Goal: Navigation & Orientation: Locate item on page

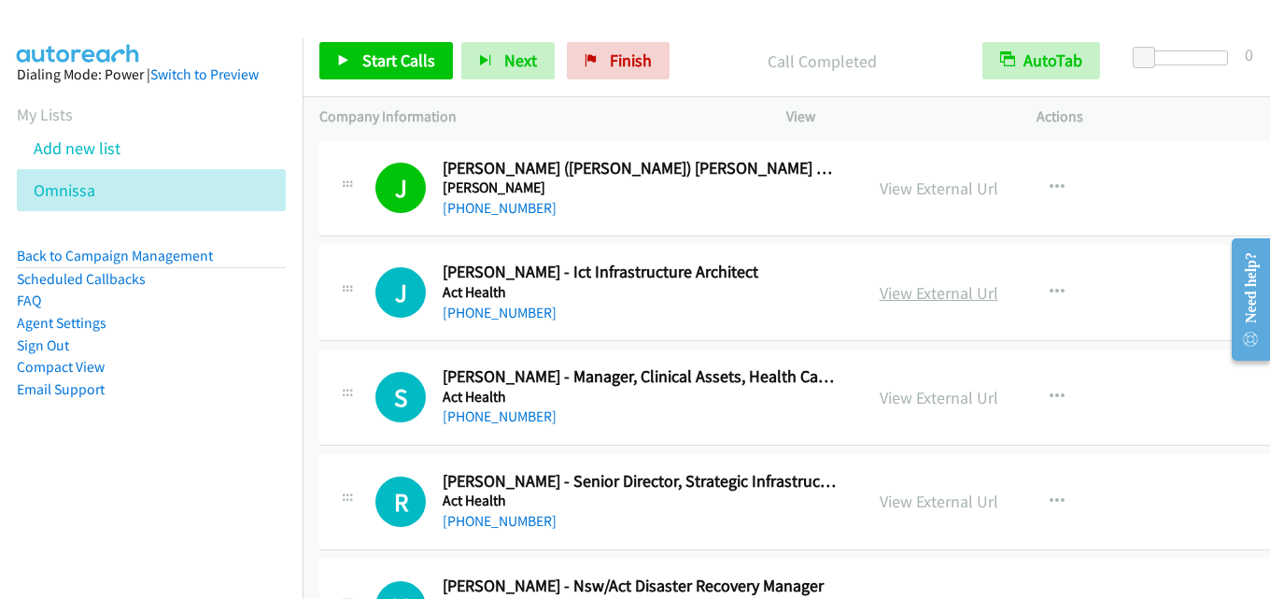
click at [917, 296] on link "View External Url" at bounding box center [939, 292] width 119 height 21
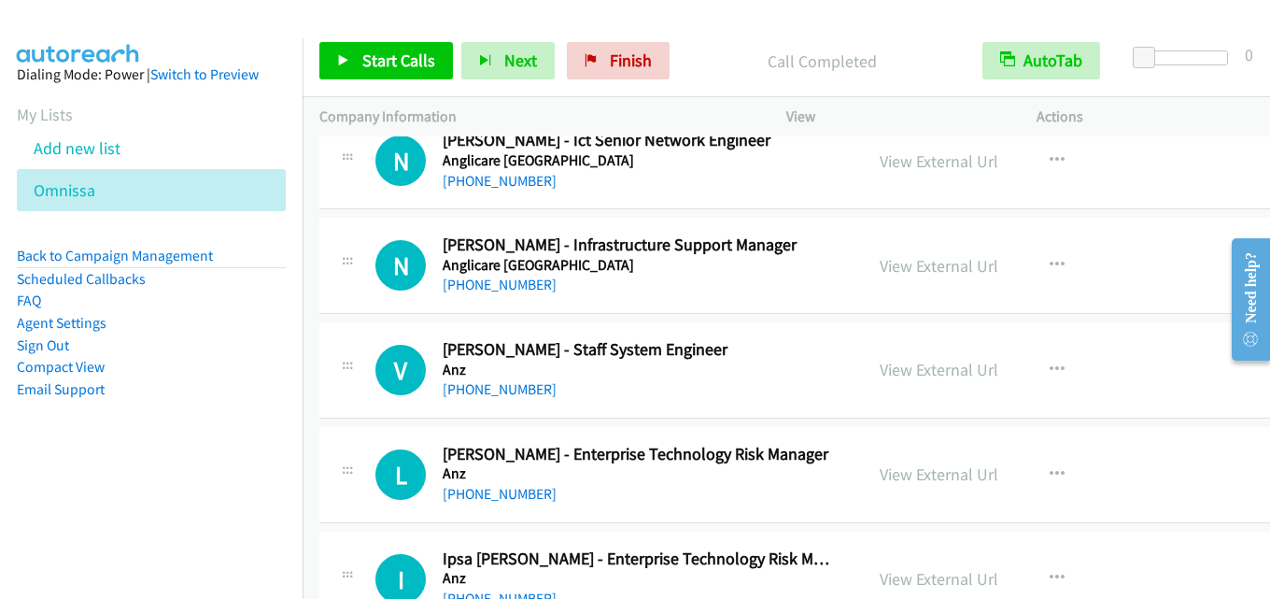
scroll to position [560, 0]
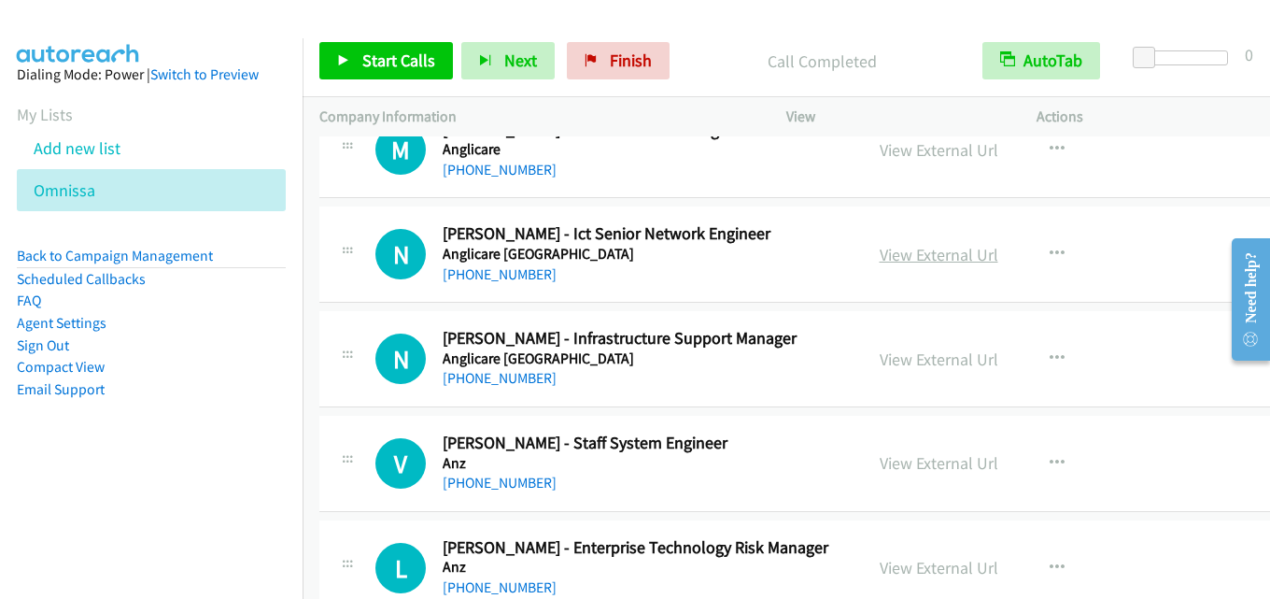
click at [924, 256] on link "View External Url" at bounding box center [939, 254] width 119 height 21
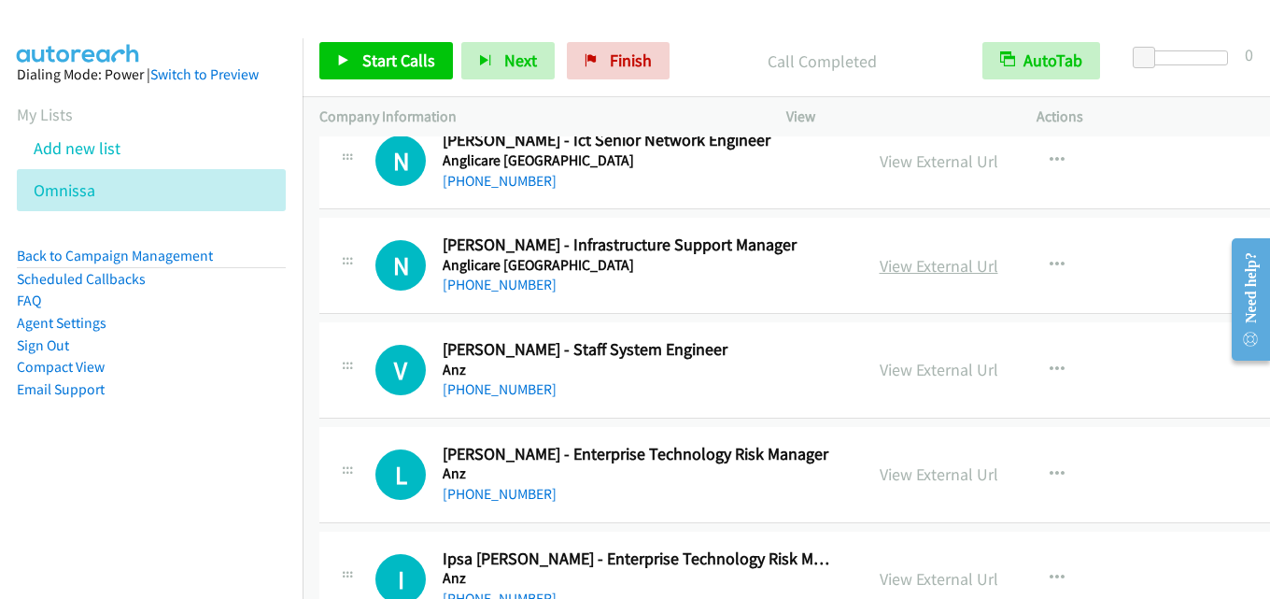
click at [926, 269] on link "View External Url" at bounding box center [939, 265] width 119 height 21
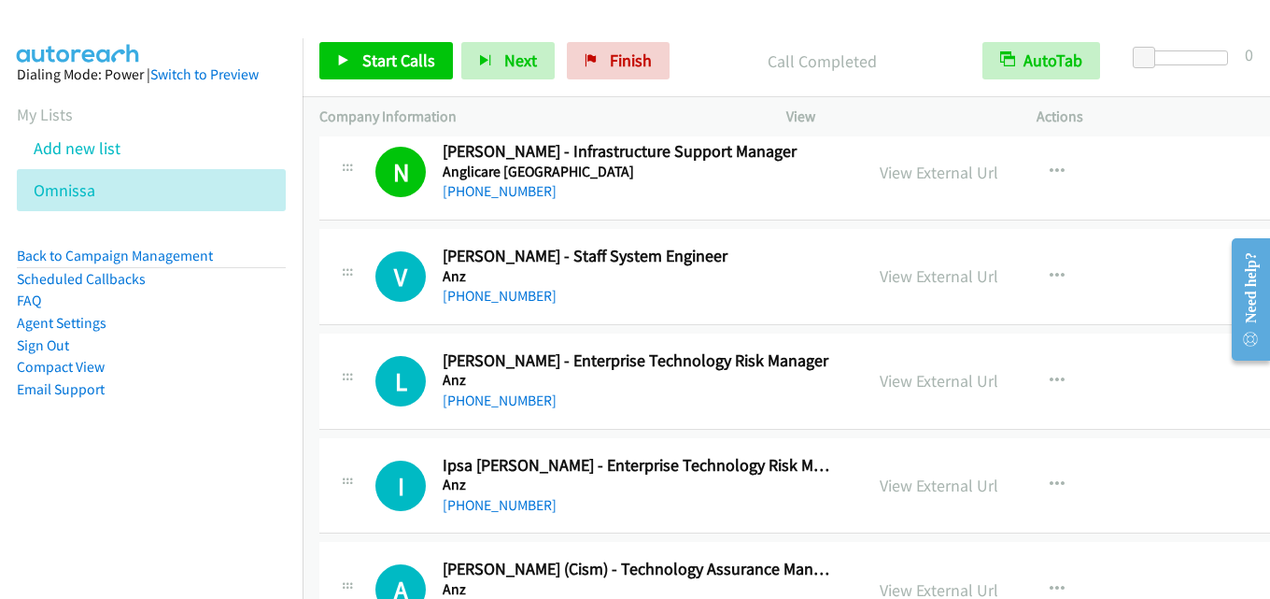
scroll to position [840, 0]
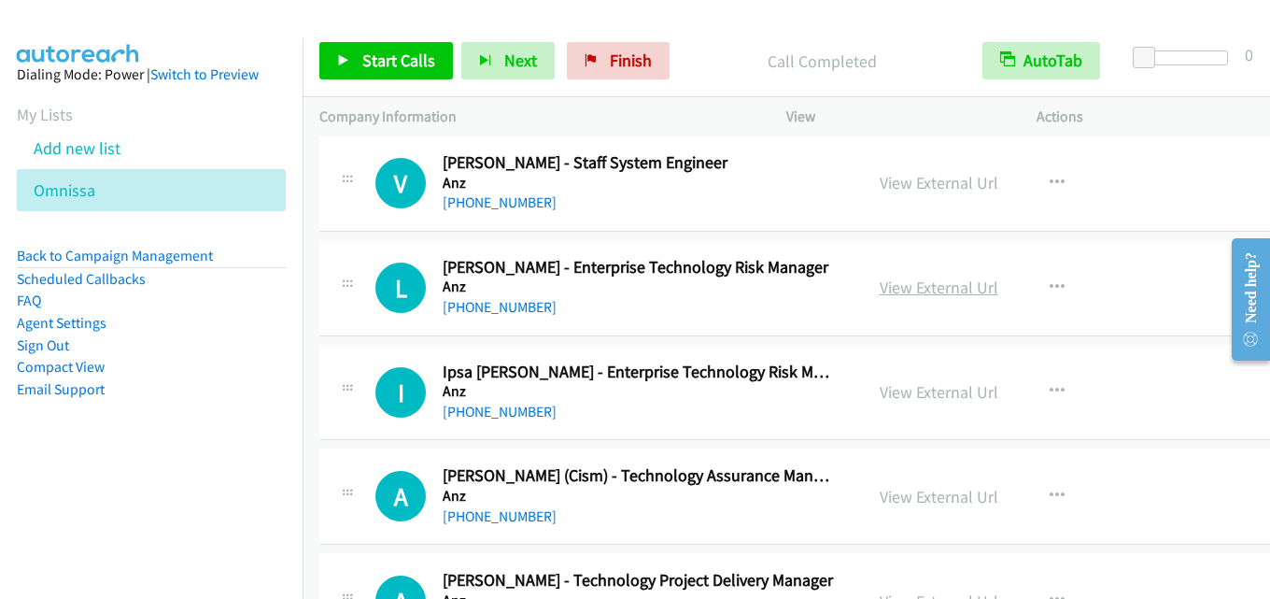
click at [923, 292] on link "View External Url" at bounding box center [939, 286] width 119 height 21
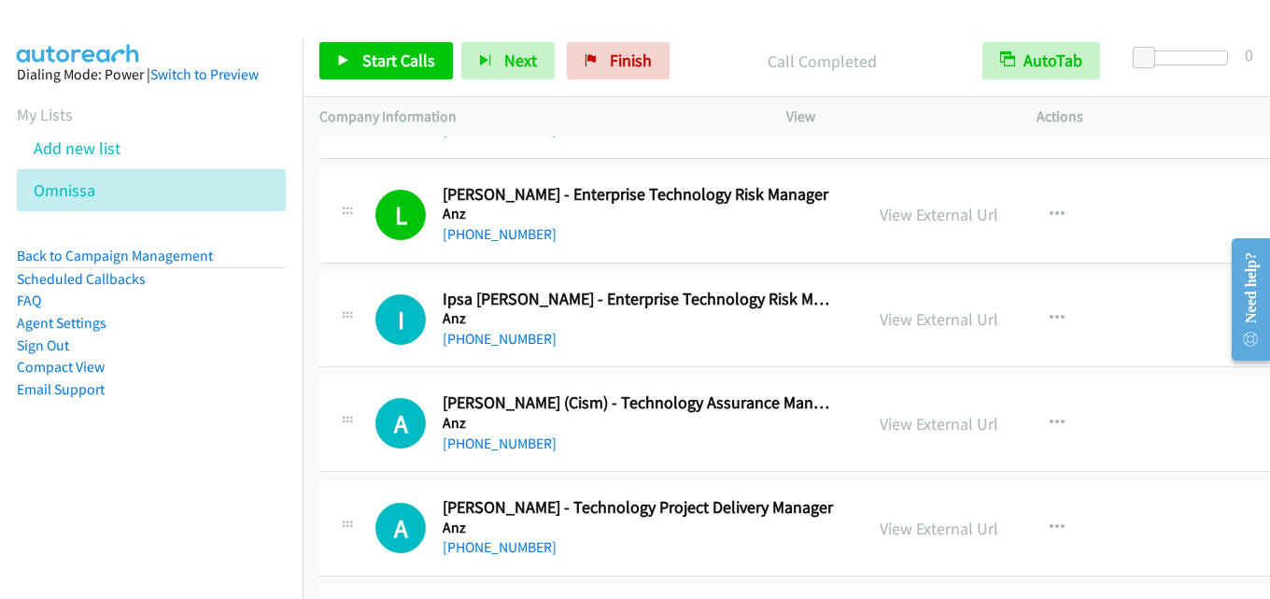
scroll to position [934, 0]
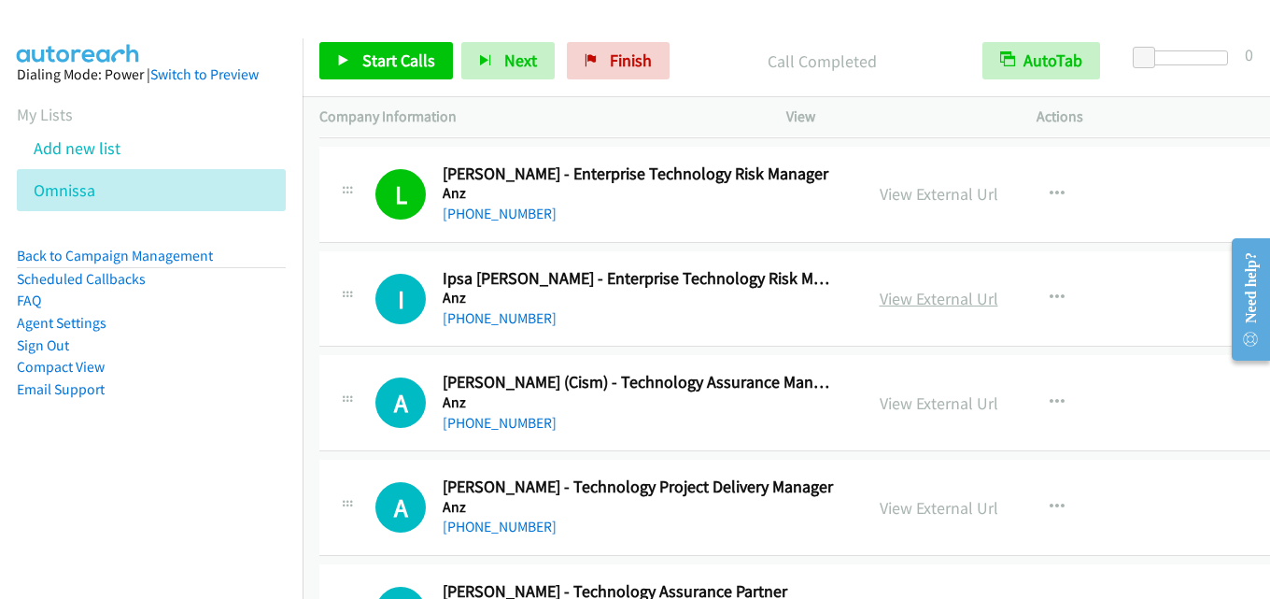
click at [926, 302] on link "View External Url" at bounding box center [939, 298] width 119 height 21
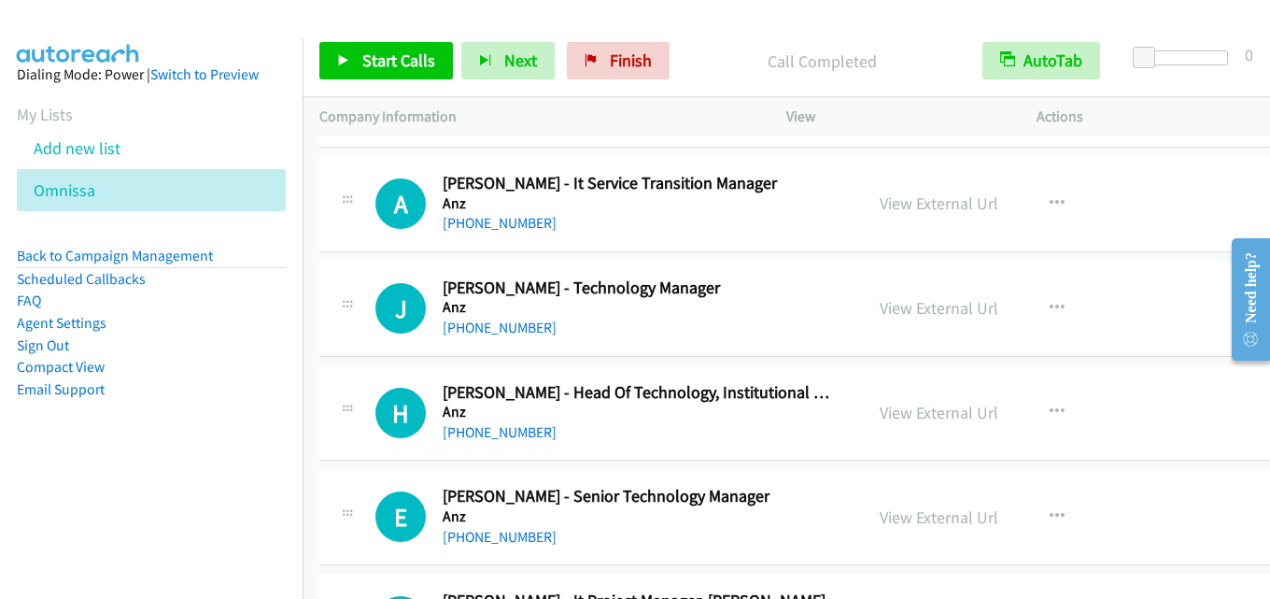
scroll to position [2521, 0]
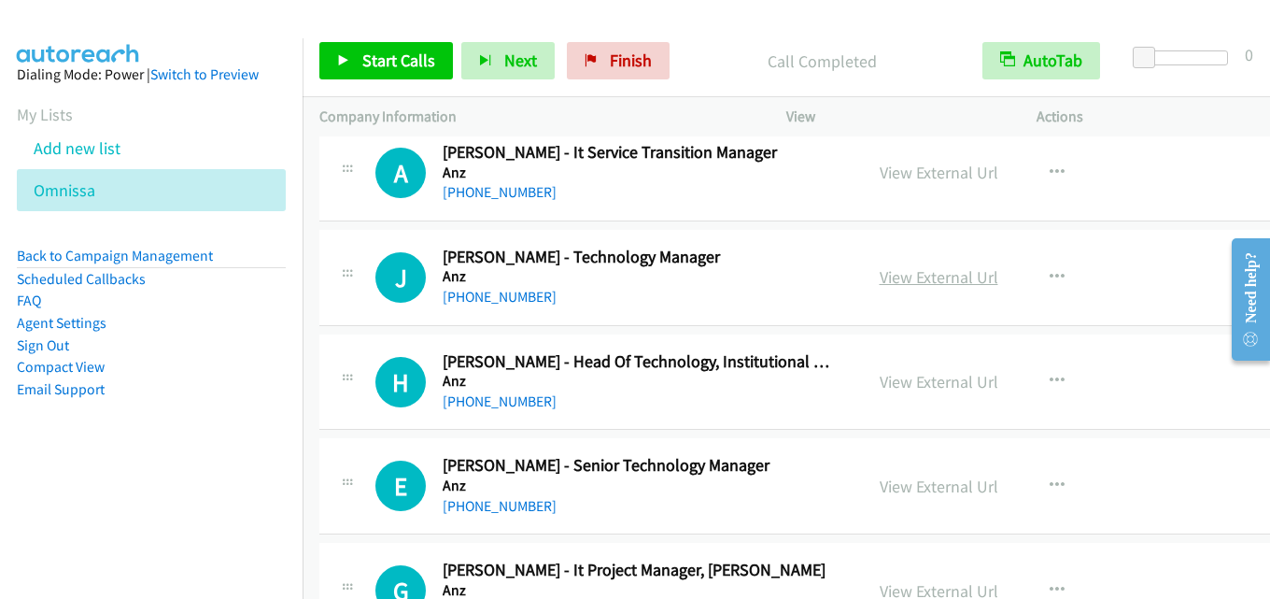
click at [913, 283] on link "View External Url" at bounding box center [939, 276] width 119 height 21
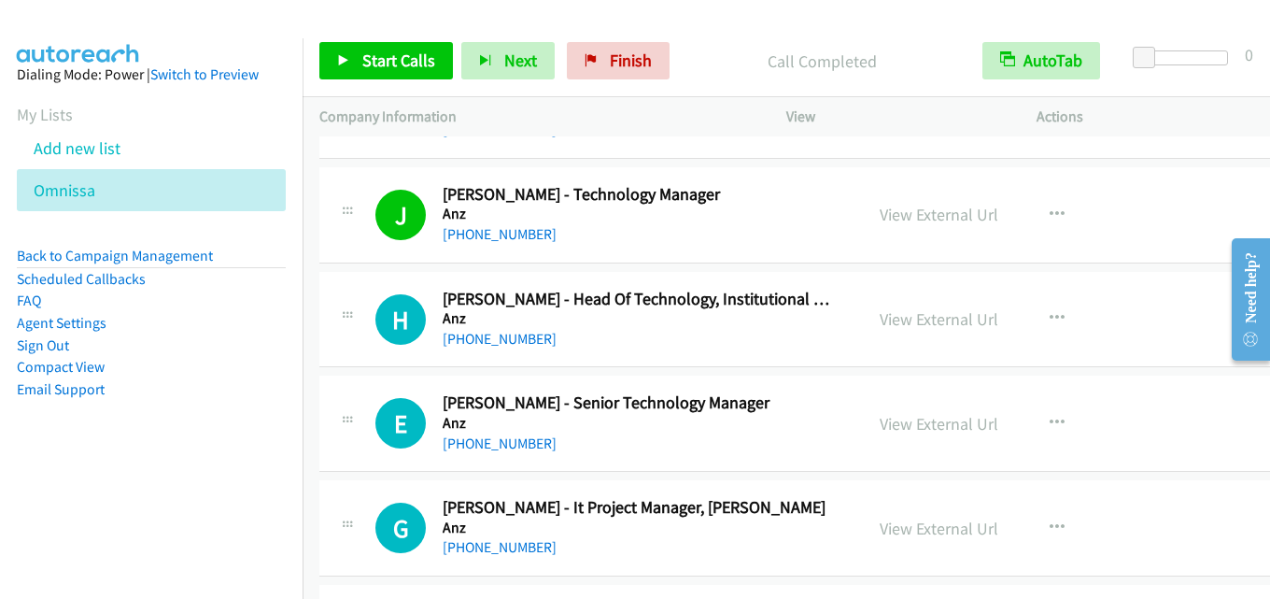
scroll to position [2615, 0]
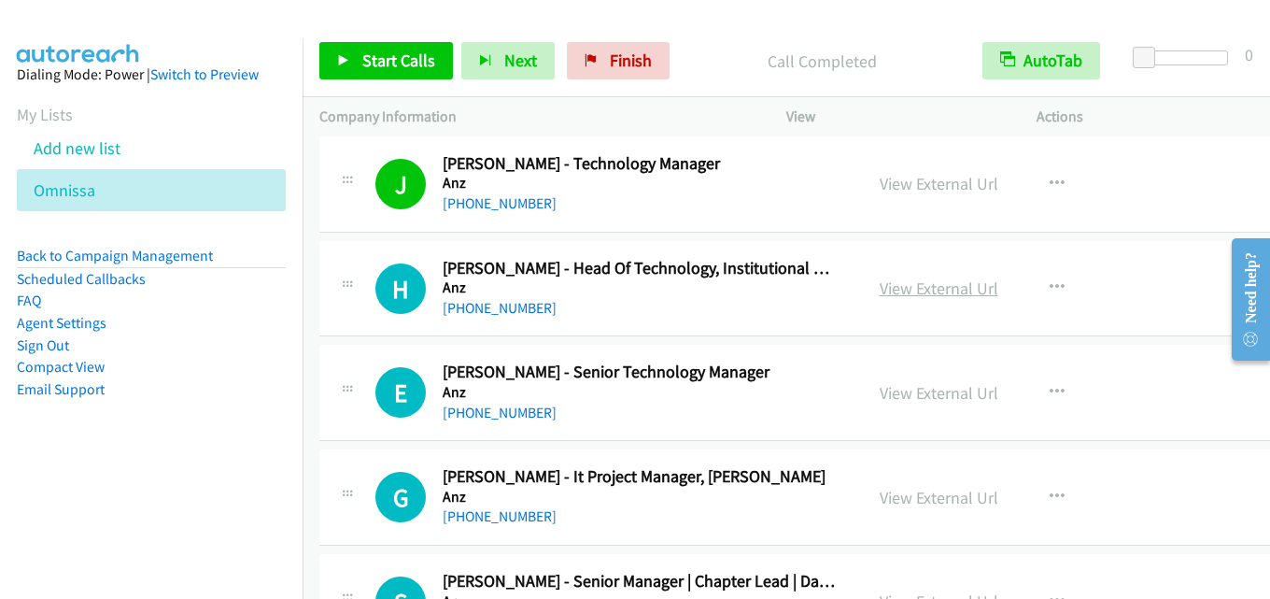
click at [903, 298] on link "View External Url" at bounding box center [939, 287] width 119 height 21
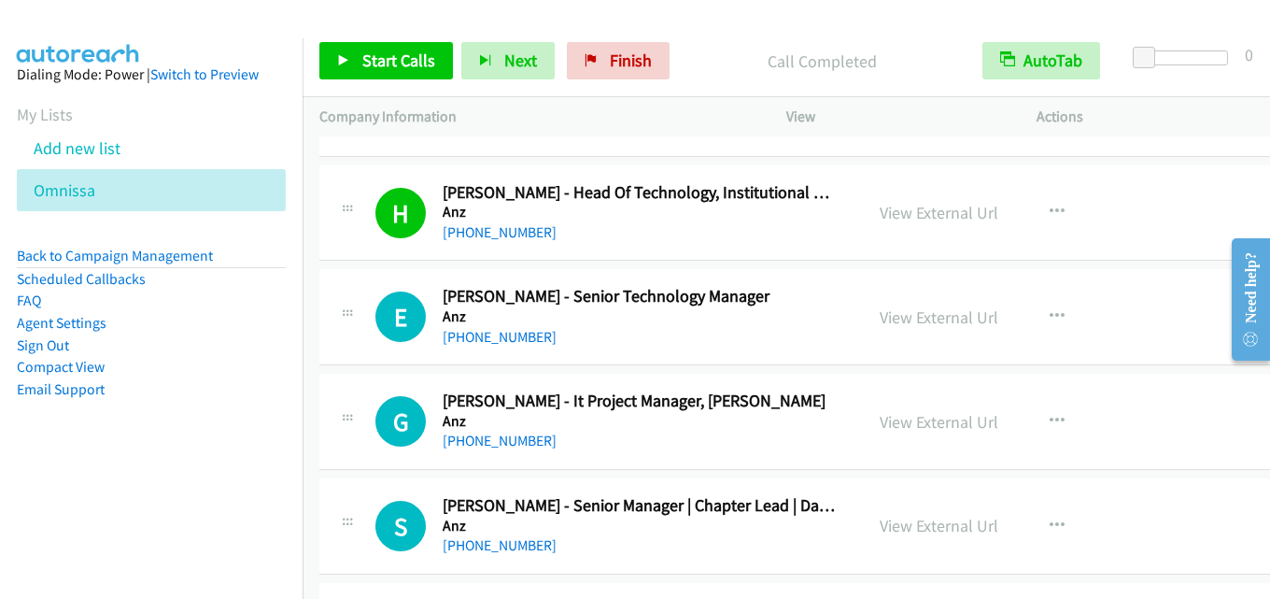
scroll to position [2708, 0]
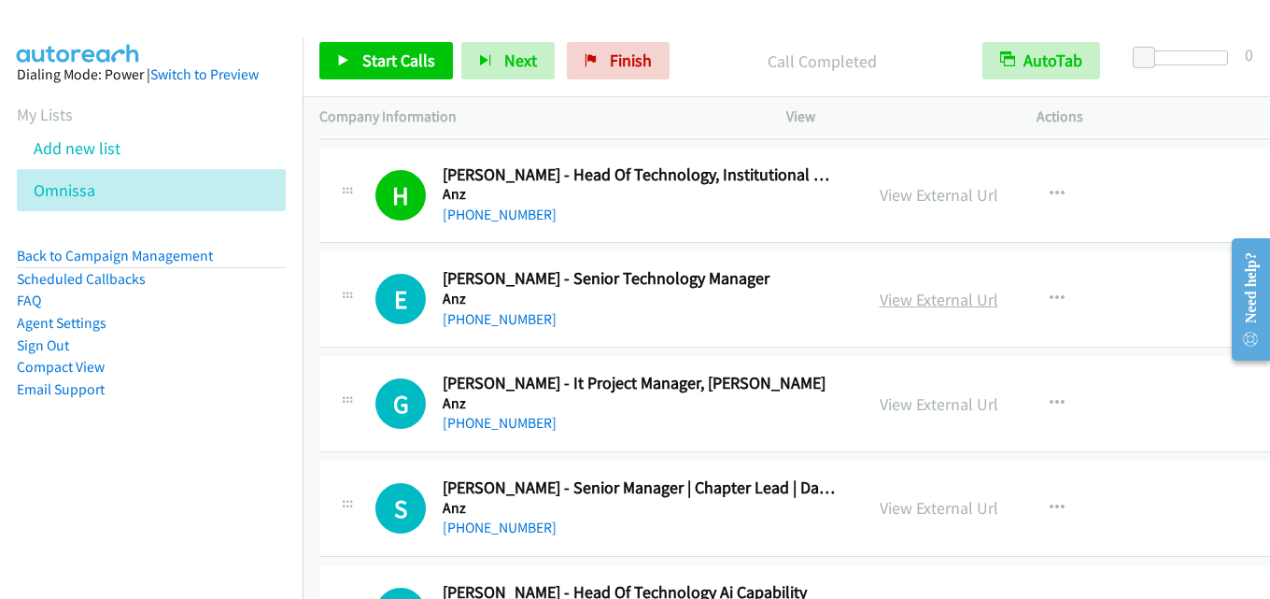
click at [923, 301] on link "View External Url" at bounding box center [939, 299] width 119 height 21
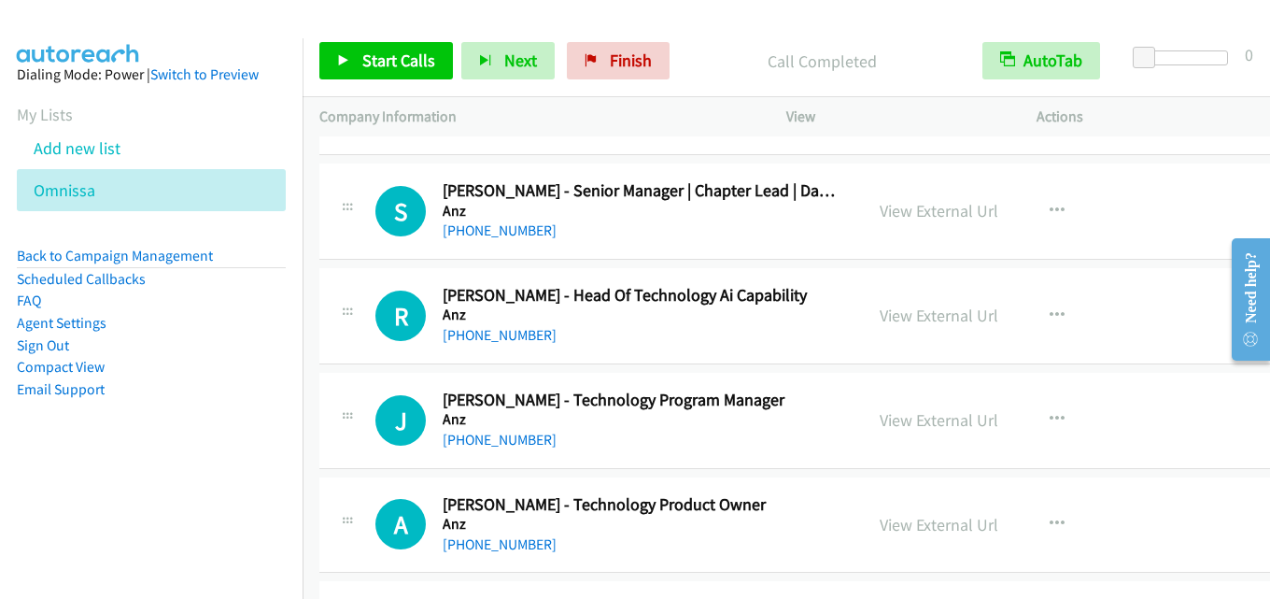
scroll to position [2988, 0]
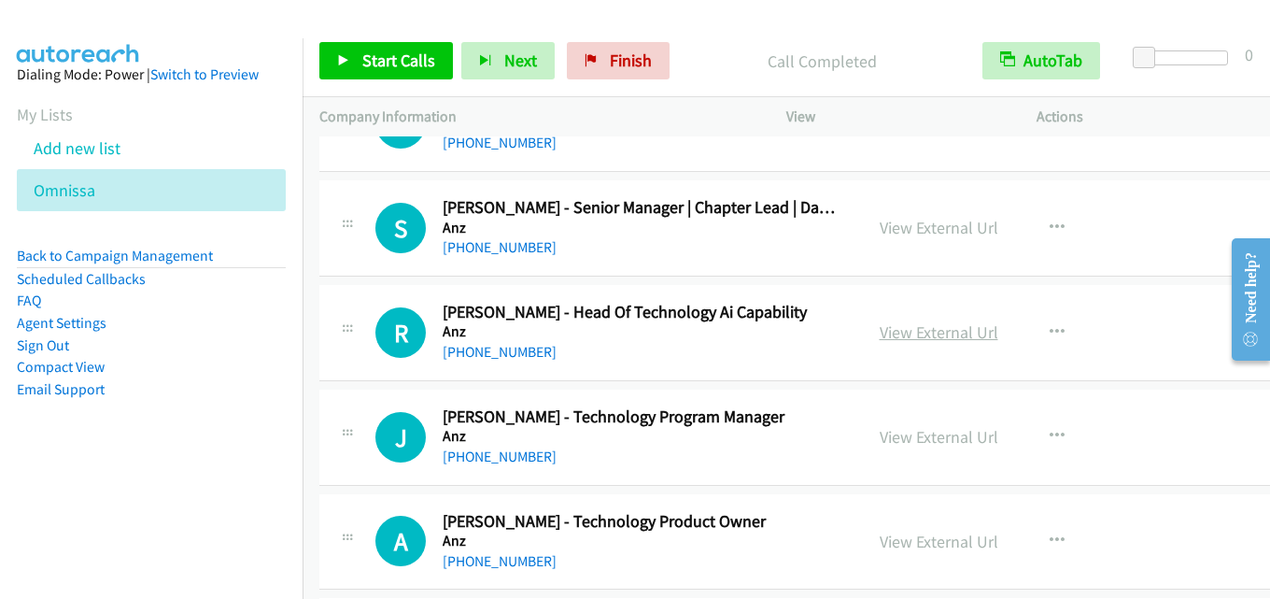
click at [901, 327] on link "View External Url" at bounding box center [939, 331] width 119 height 21
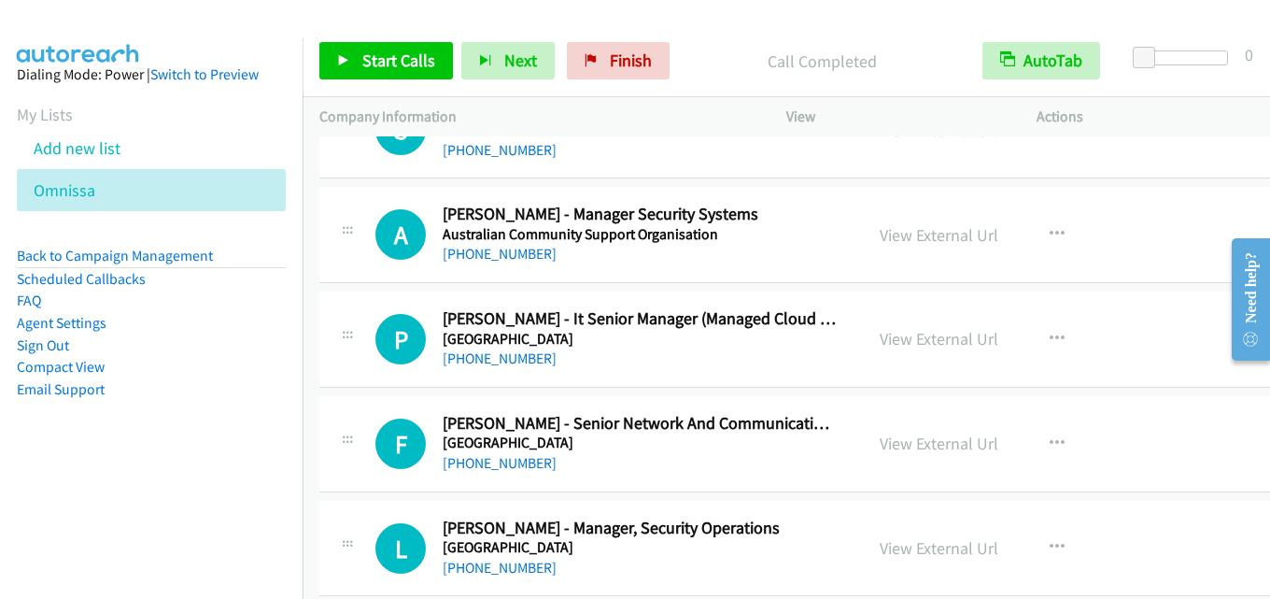
scroll to position [5789, 0]
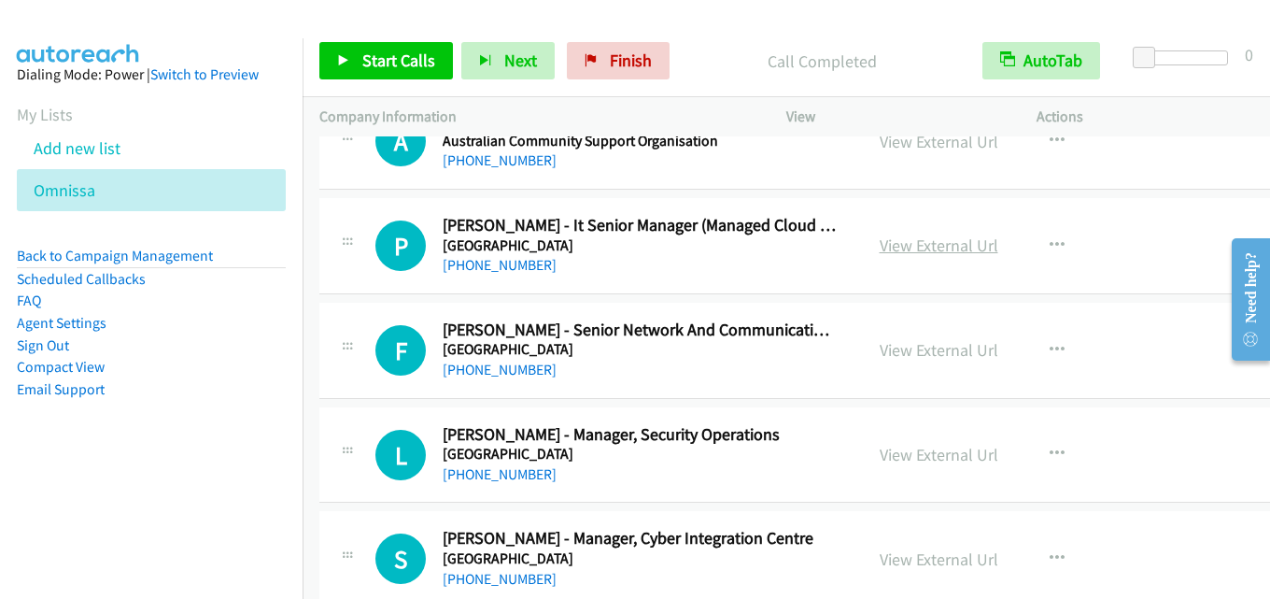
click at [947, 241] on link "View External Url" at bounding box center [939, 244] width 119 height 21
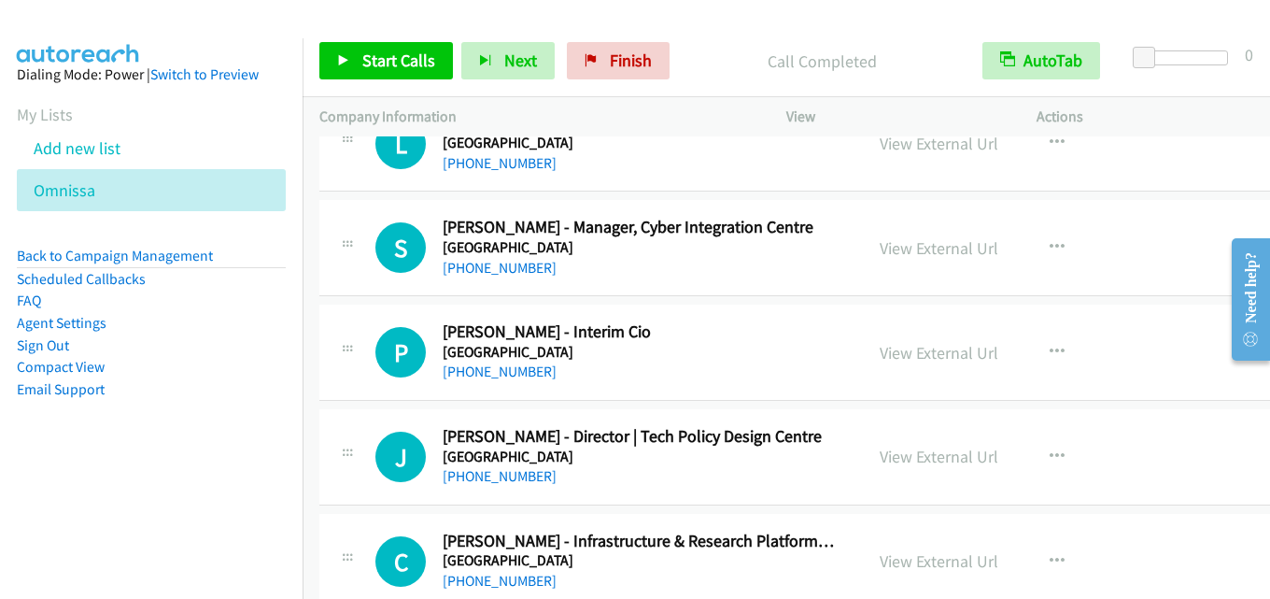
scroll to position [6070, 0]
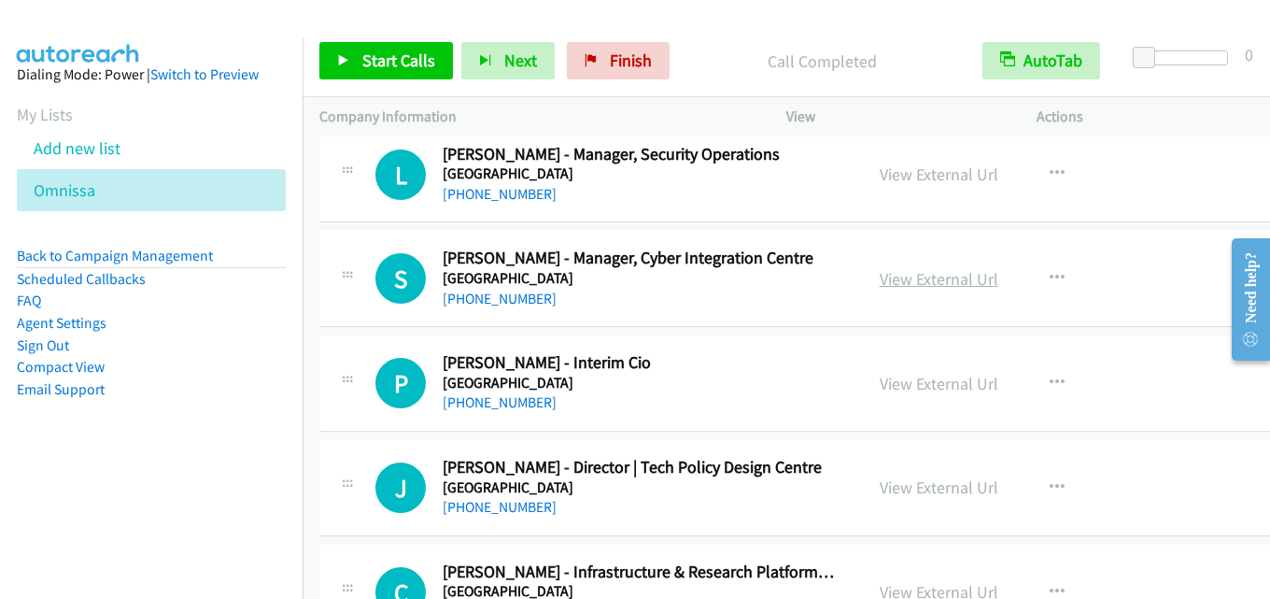
click at [908, 279] on link "View External Url" at bounding box center [939, 278] width 119 height 21
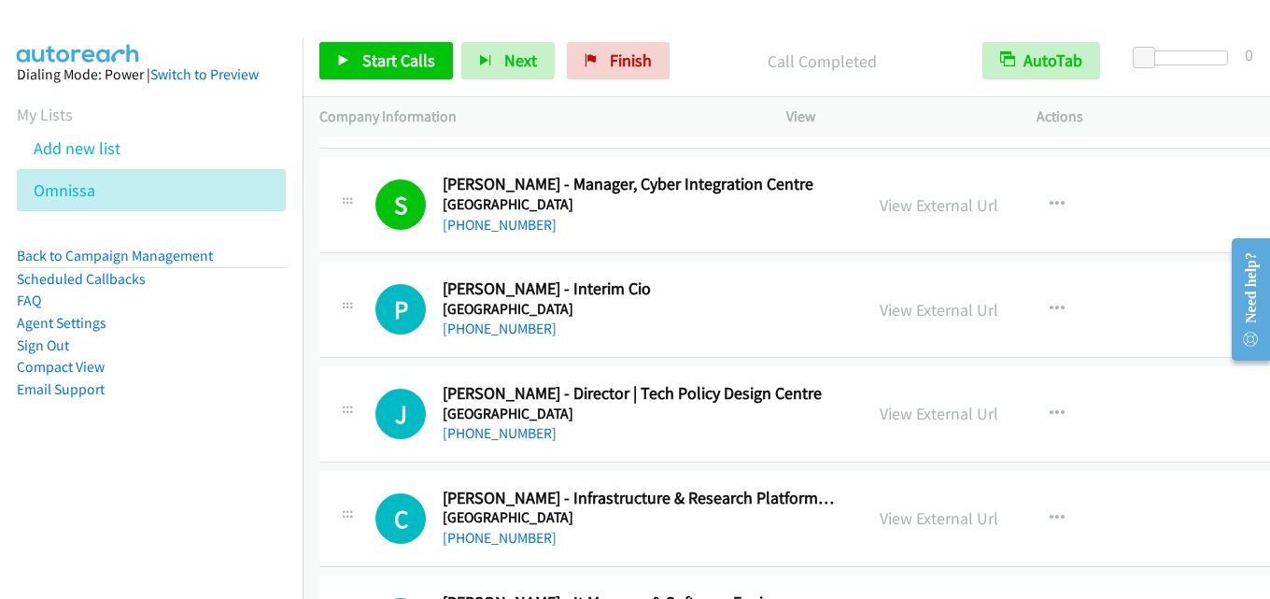
scroll to position [6163, 0]
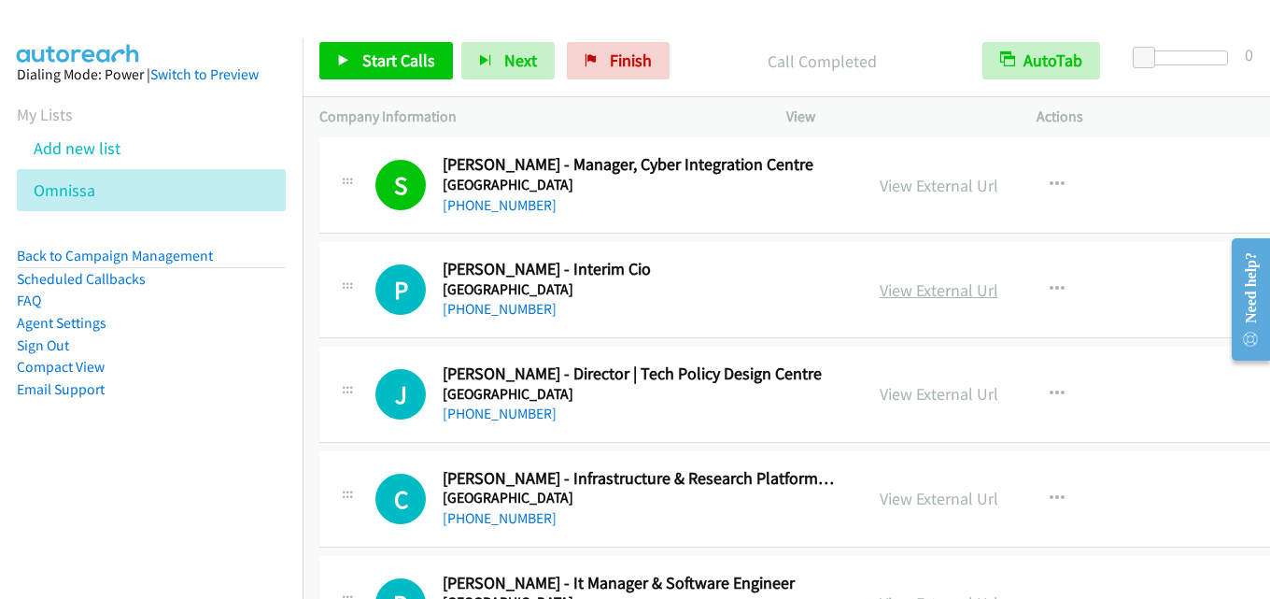
click at [944, 299] on link "View External Url" at bounding box center [939, 289] width 119 height 21
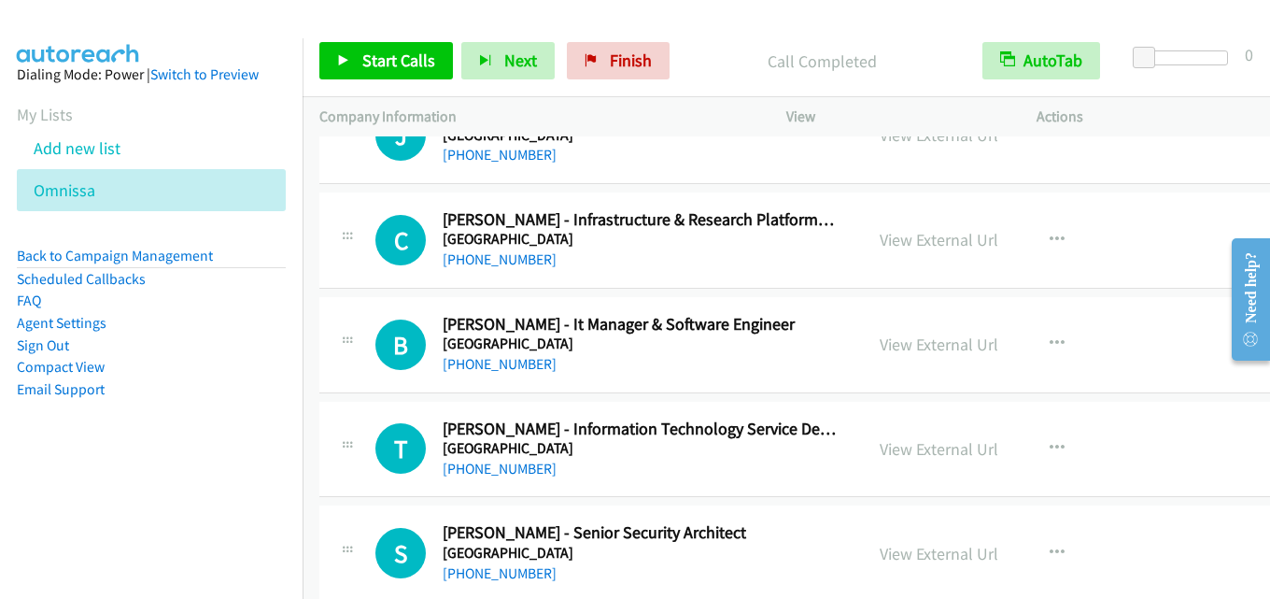
scroll to position [6443, 0]
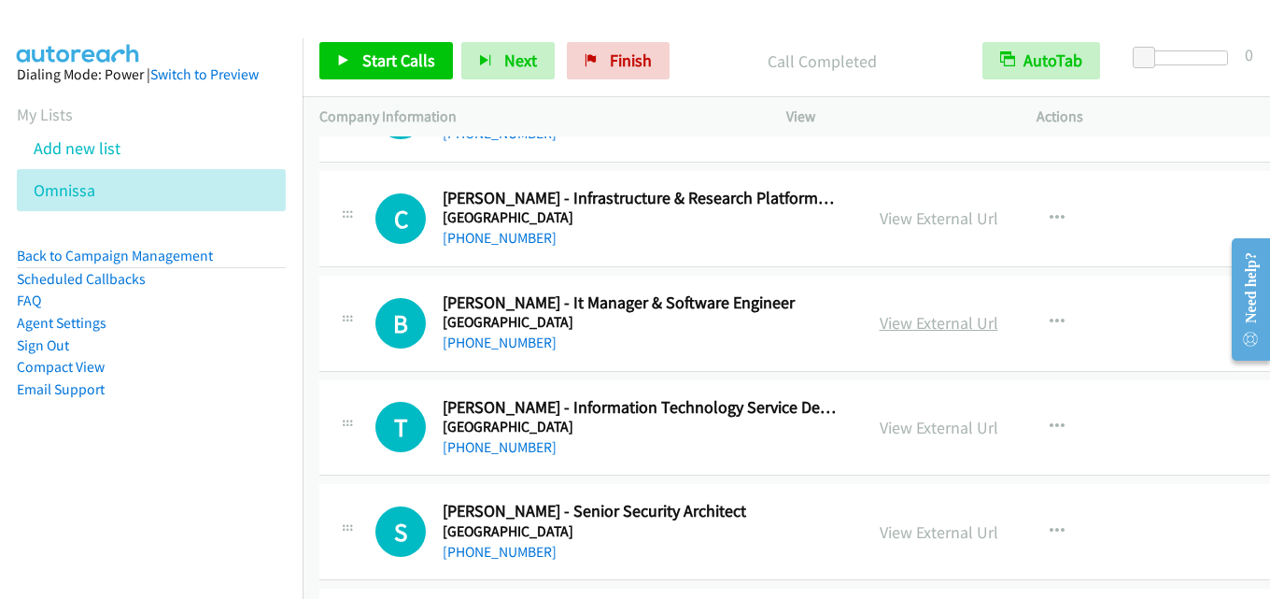
click at [888, 328] on link "View External Url" at bounding box center [939, 322] width 119 height 21
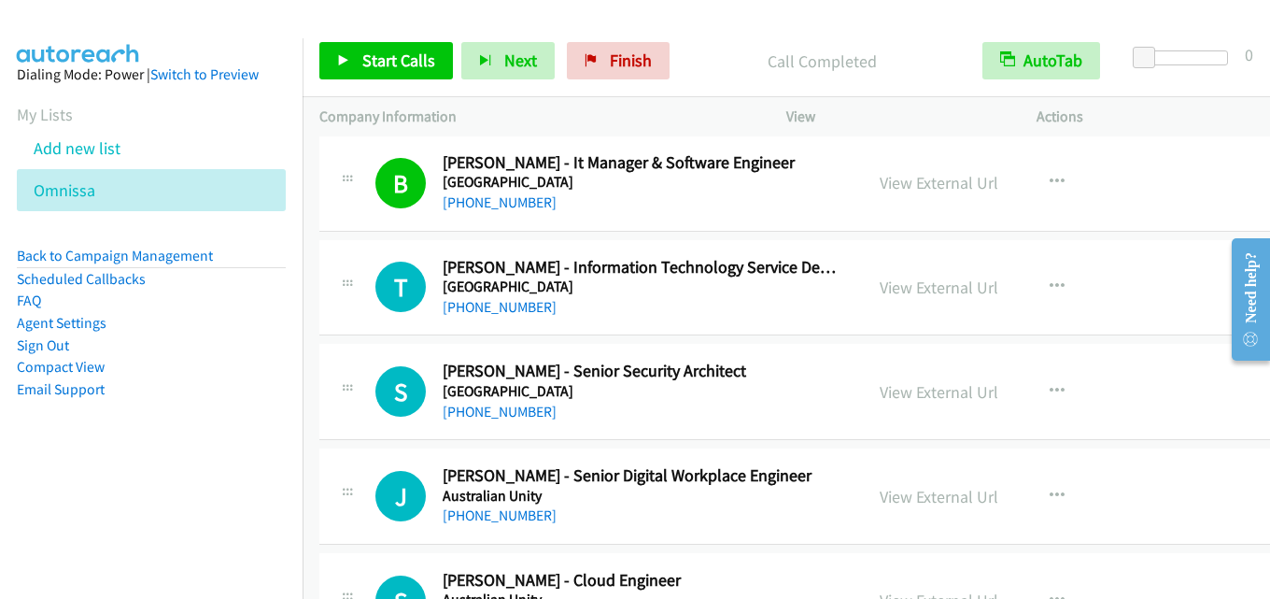
scroll to position [6630, 0]
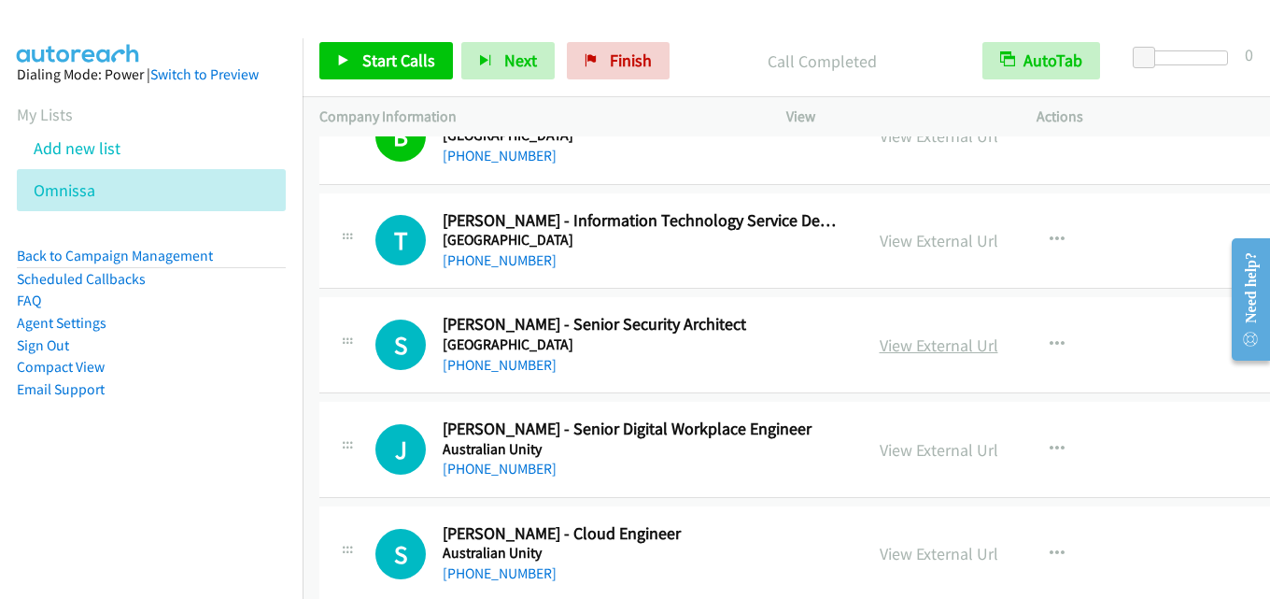
click at [897, 345] on link "View External Url" at bounding box center [939, 344] width 119 height 21
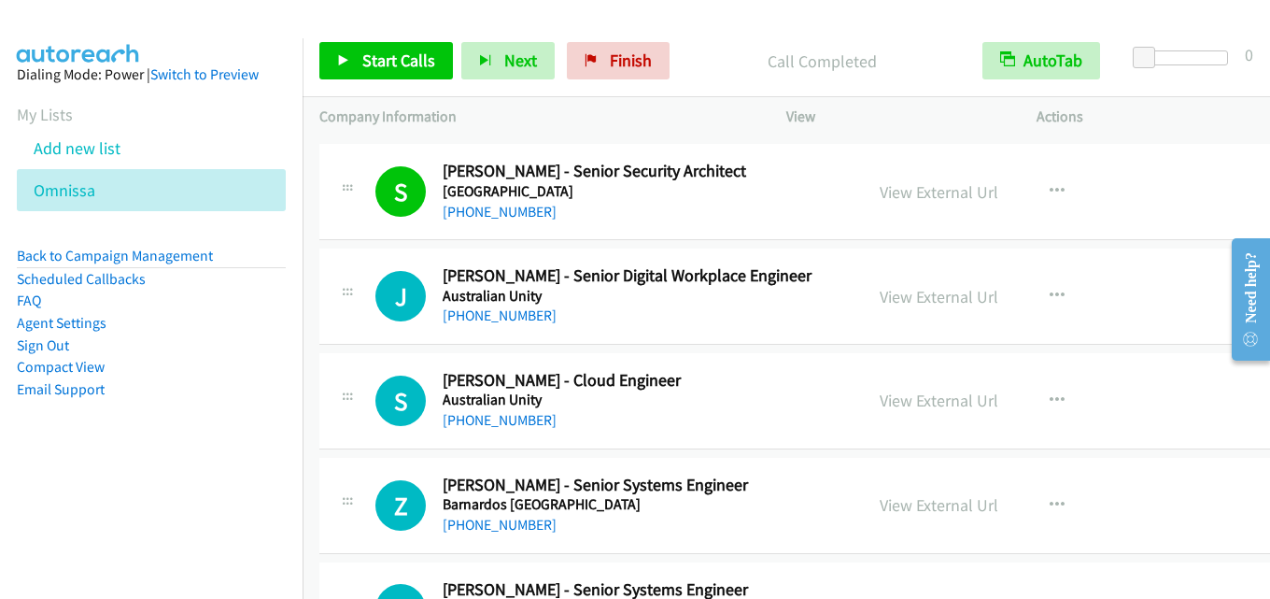
scroll to position [6817, 0]
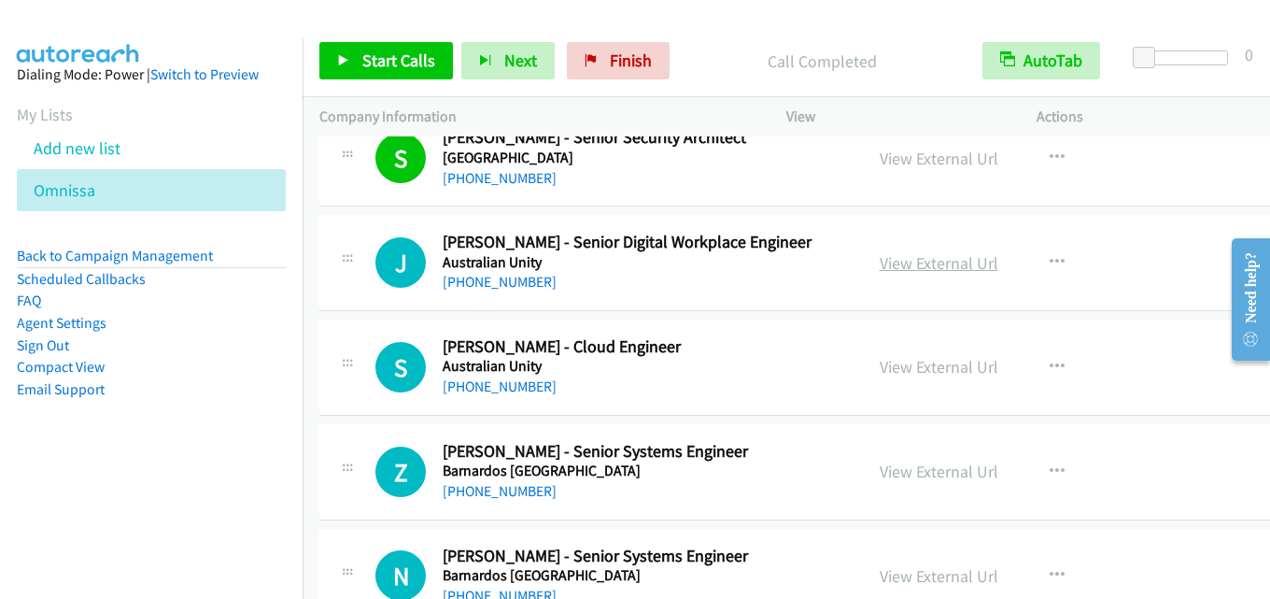
click at [924, 266] on link "View External Url" at bounding box center [939, 262] width 119 height 21
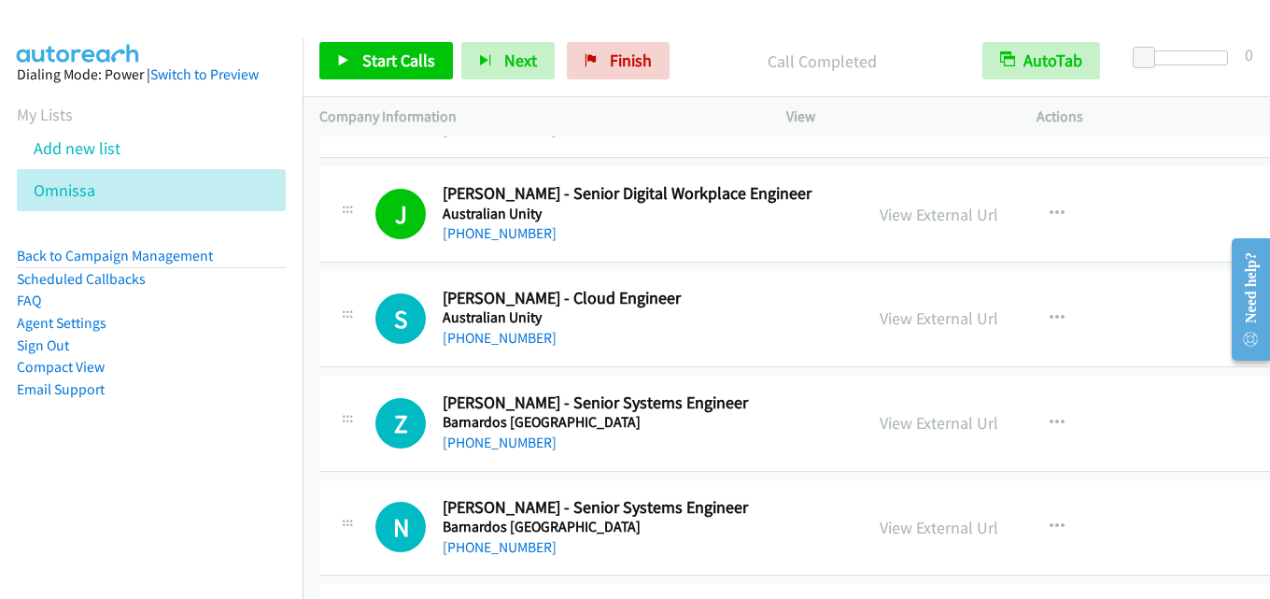
scroll to position [6910, 0]
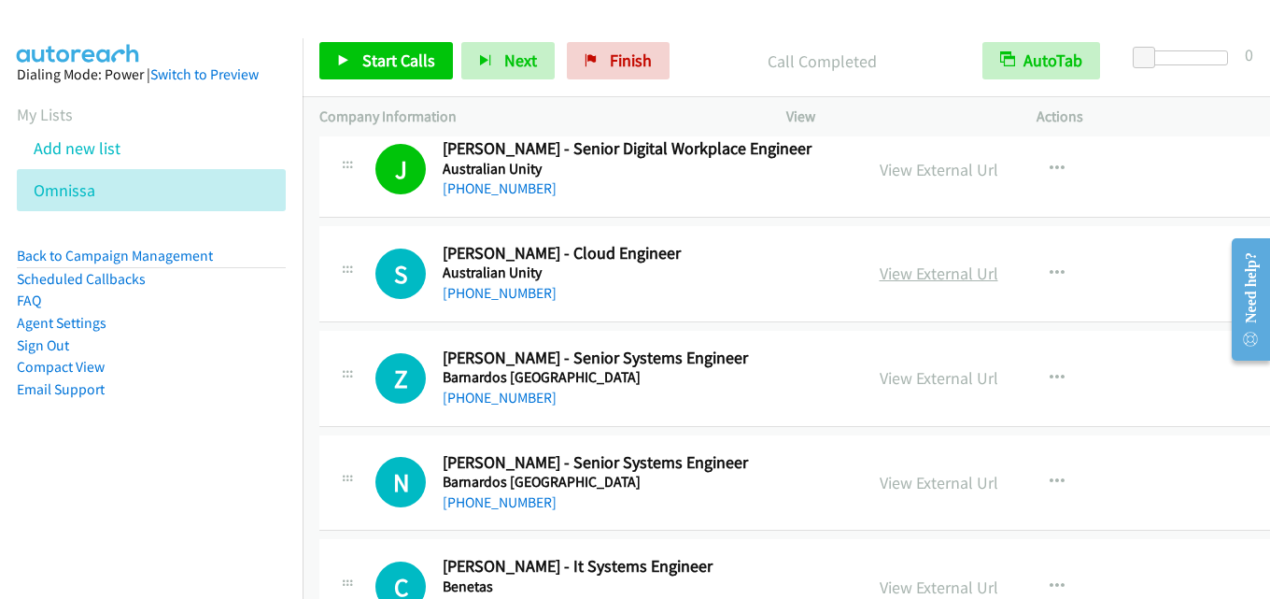
click at [939, 279] on link "View External Url" at bounding box center [939, 272] width 119 height 21
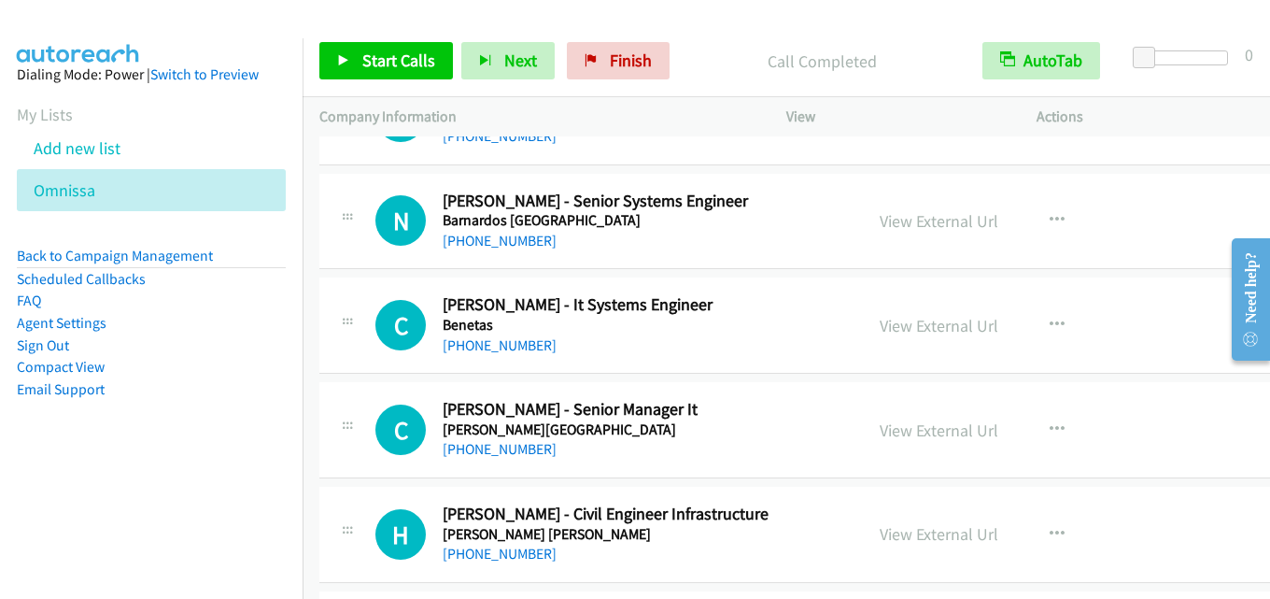
scroll to position [7190, 0]
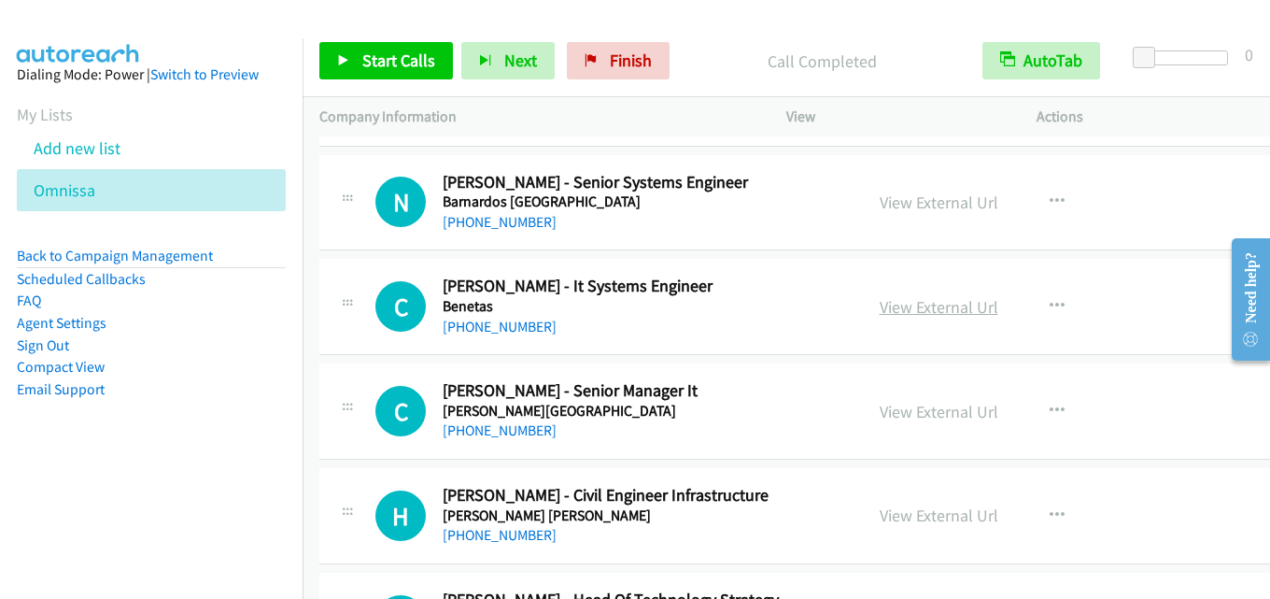
click at [932, 310] on link "View External Url" at bounding box center [939, 306] width 119 height 21
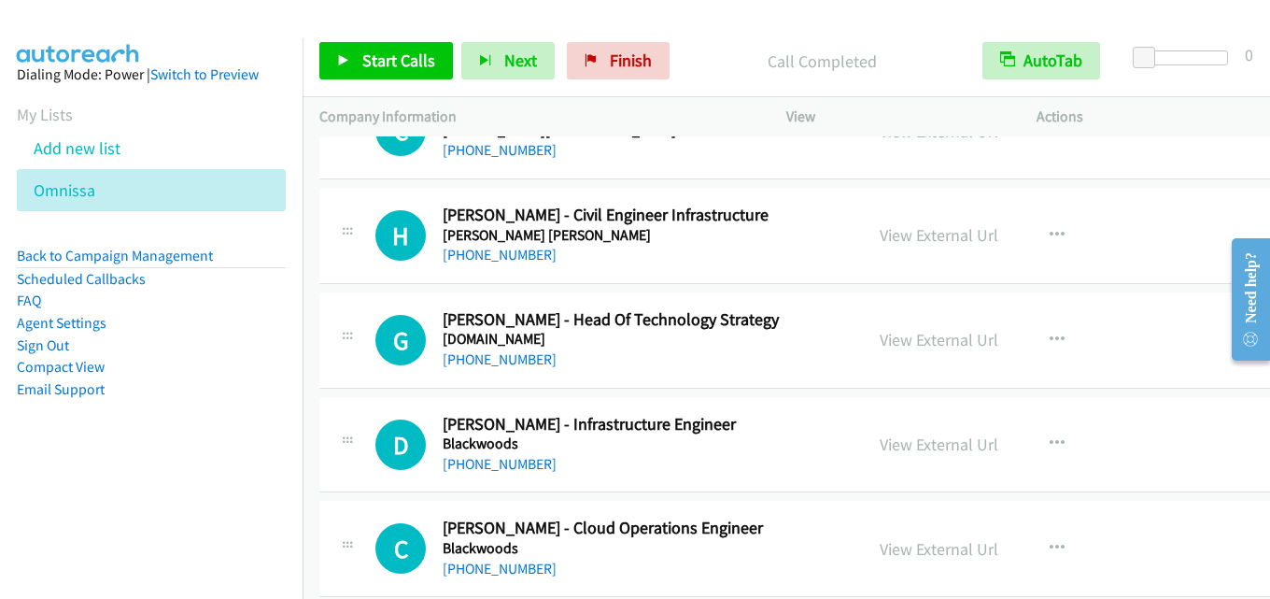
scroll to position [7283, 0]
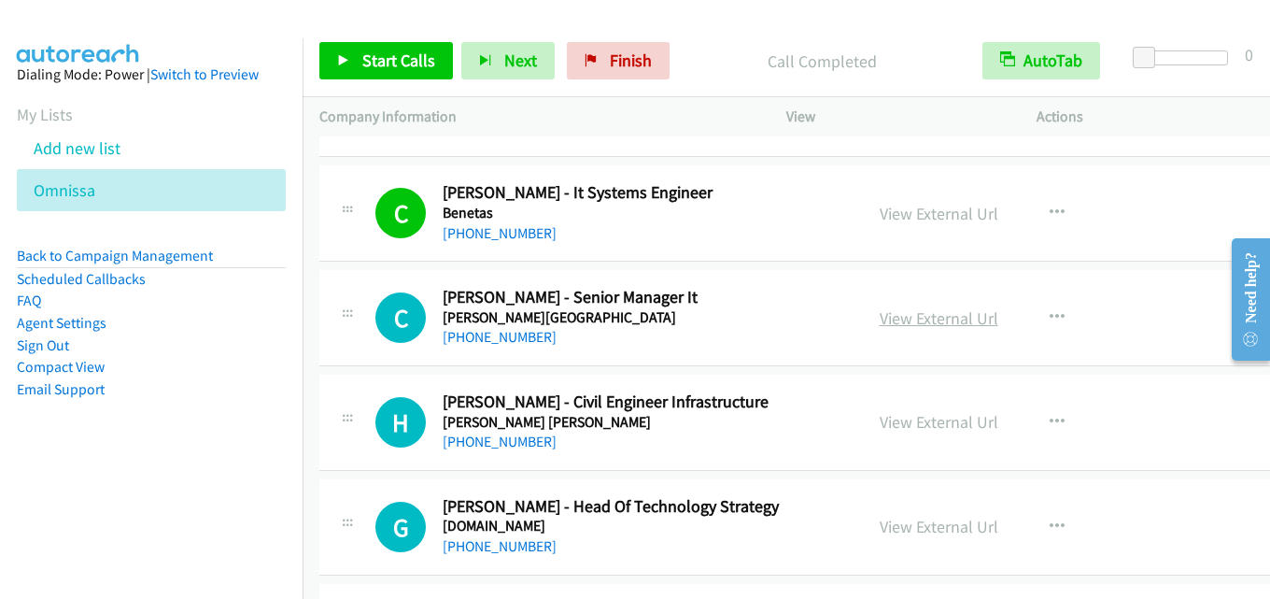
click at [896, 316] on link "View External Url" at bounding box center [939, 317] width 119 height 21
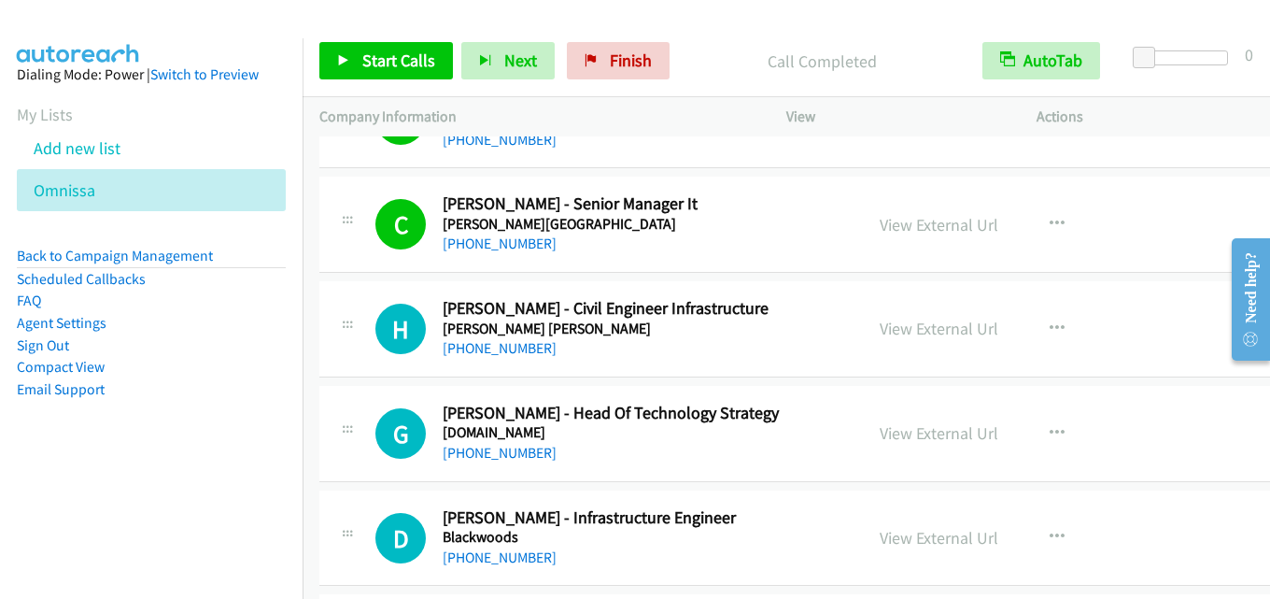
scroll to position [7470, 0]
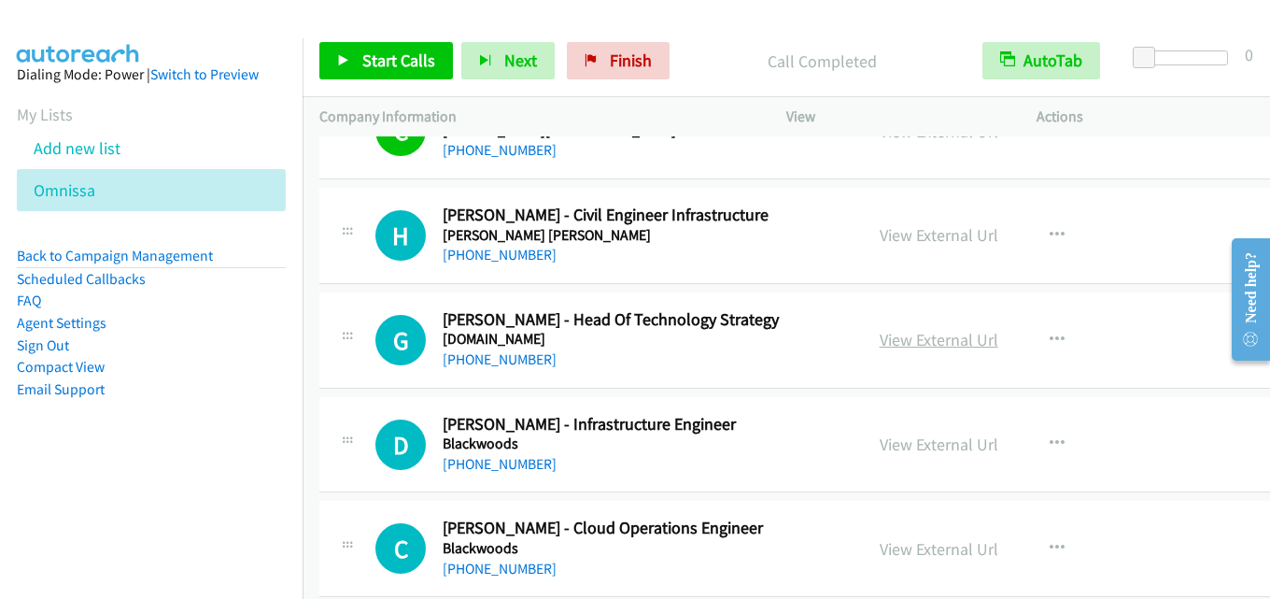
click at [945, 332] on link "View External Url" at bounding box center [939, 339] width 119 height 21
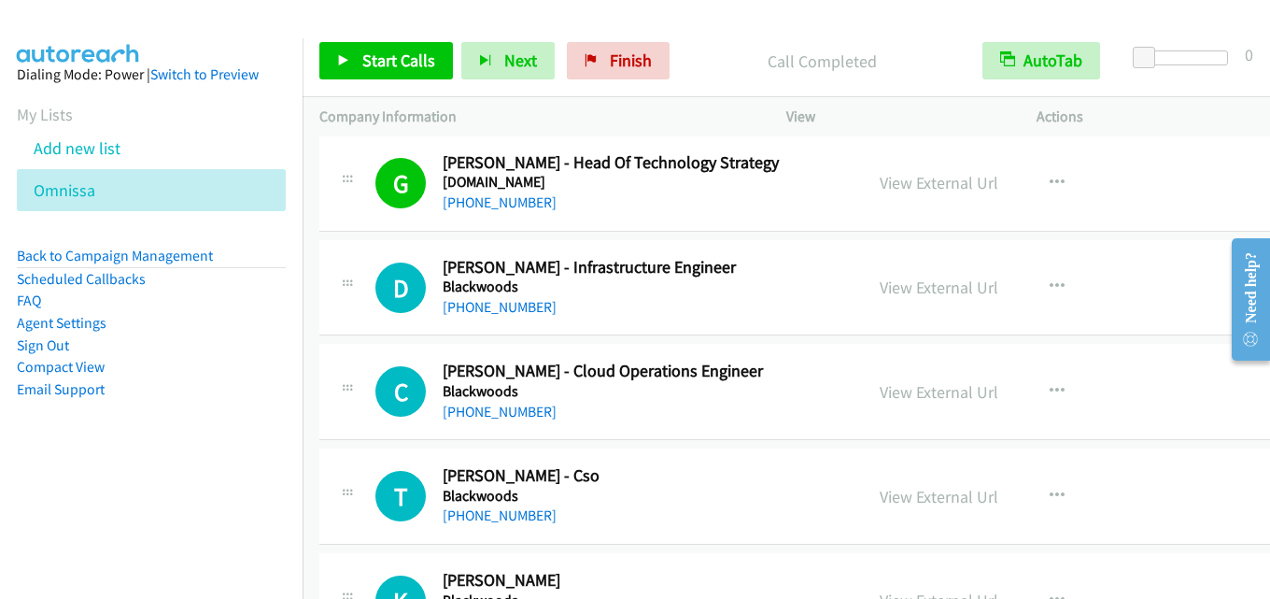
scroll to position [7657, 0]
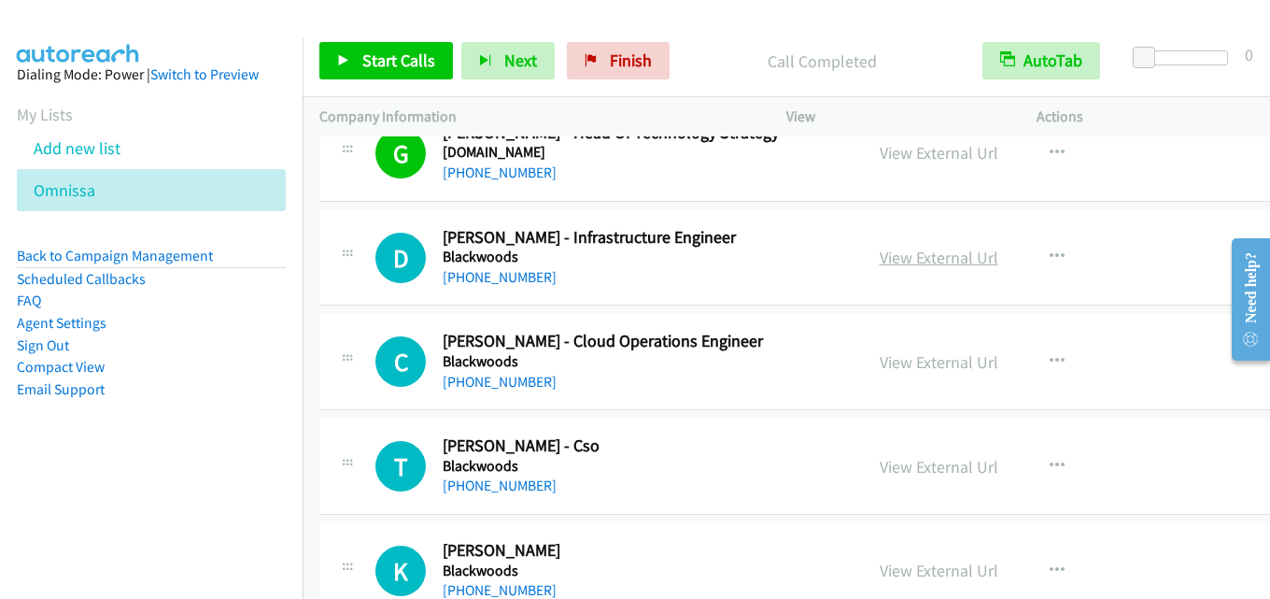
click at [907, 265] on link "View External Url" at bounding box center [939, 257] width 119 height 21
click at [910, 362] on link "View External Url" at bounding box center [939, 361] width 119 height 21
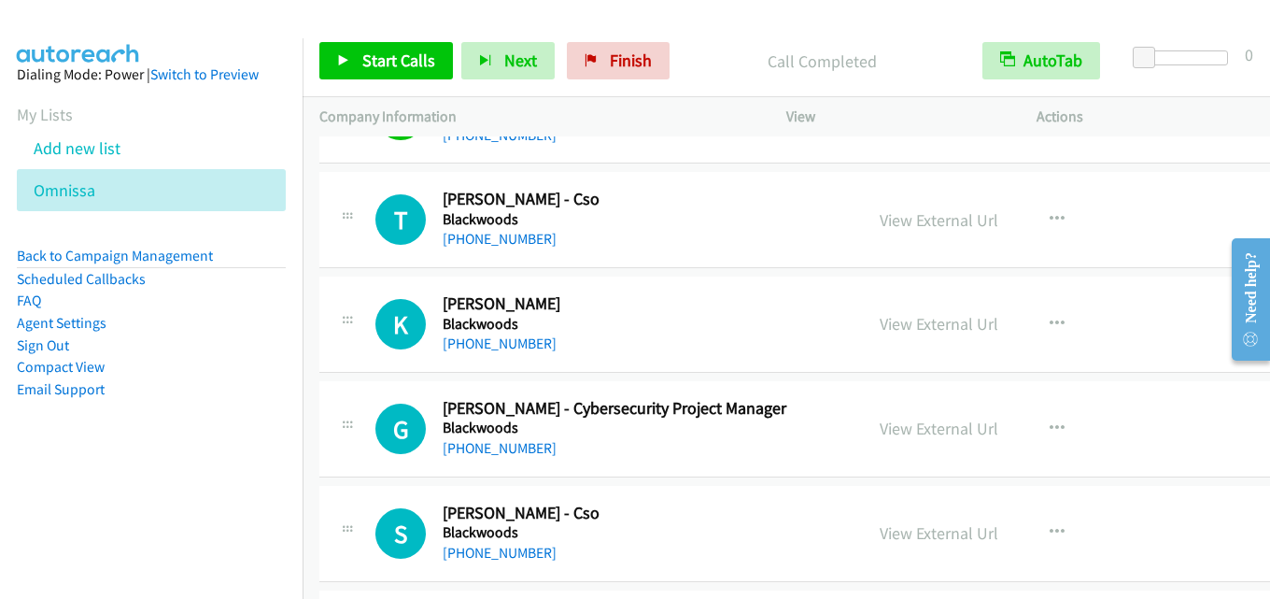
scroll to position [7937, 0]
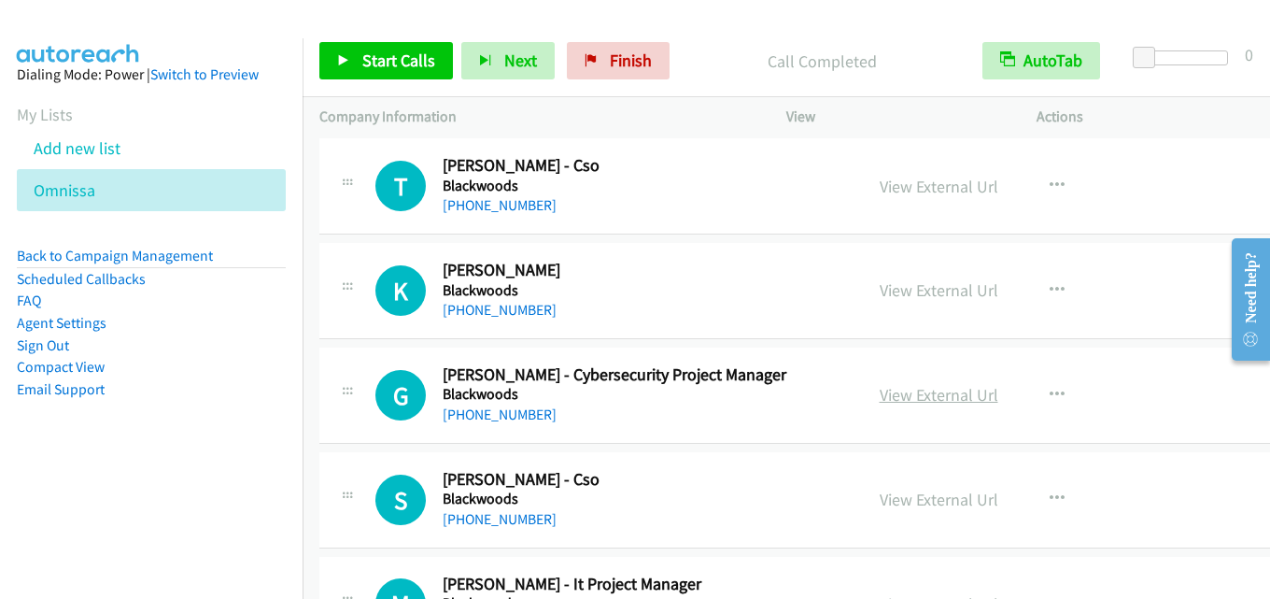
click at [883, 395] on link "View External Url" at bounding box center [939, 394] width 119 height 21
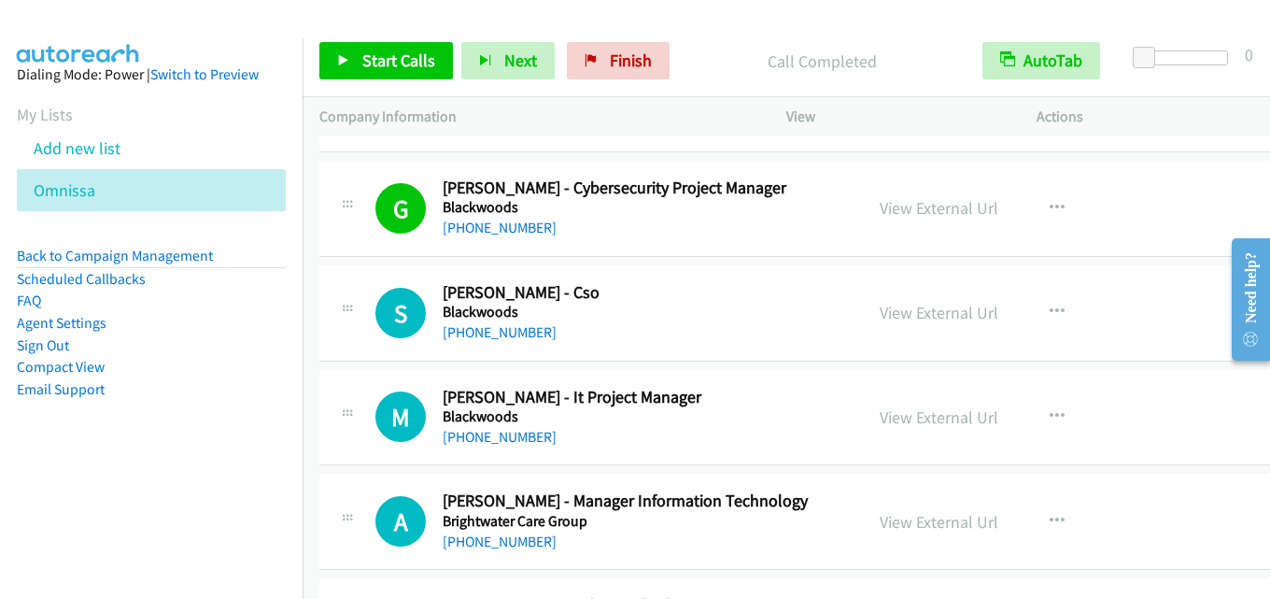
scroll to position [8217, 0]
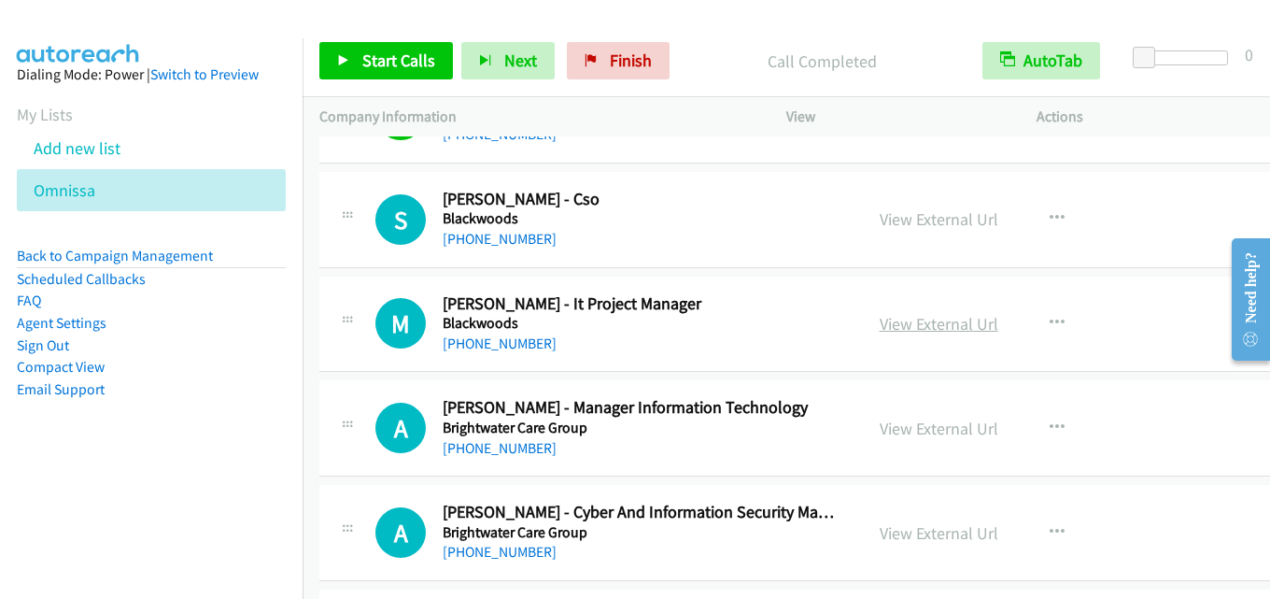
click at [916, 326] on link "View External Url" at bounding box center [939, 323] width 119 height 21
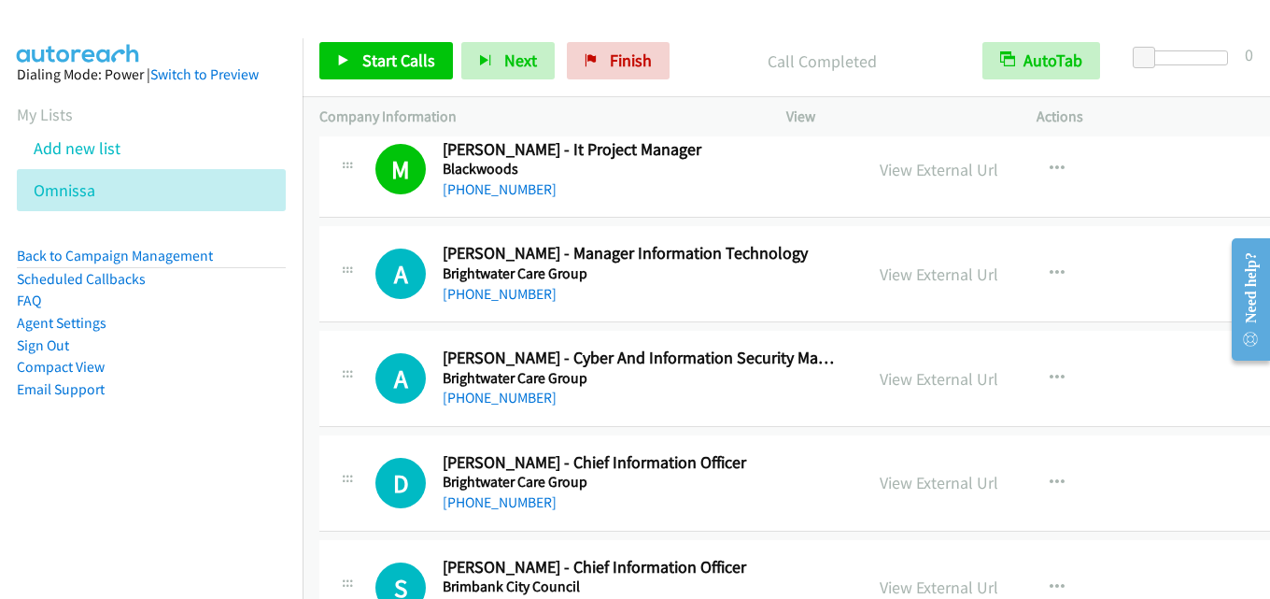
scroll to position [8404, 0]
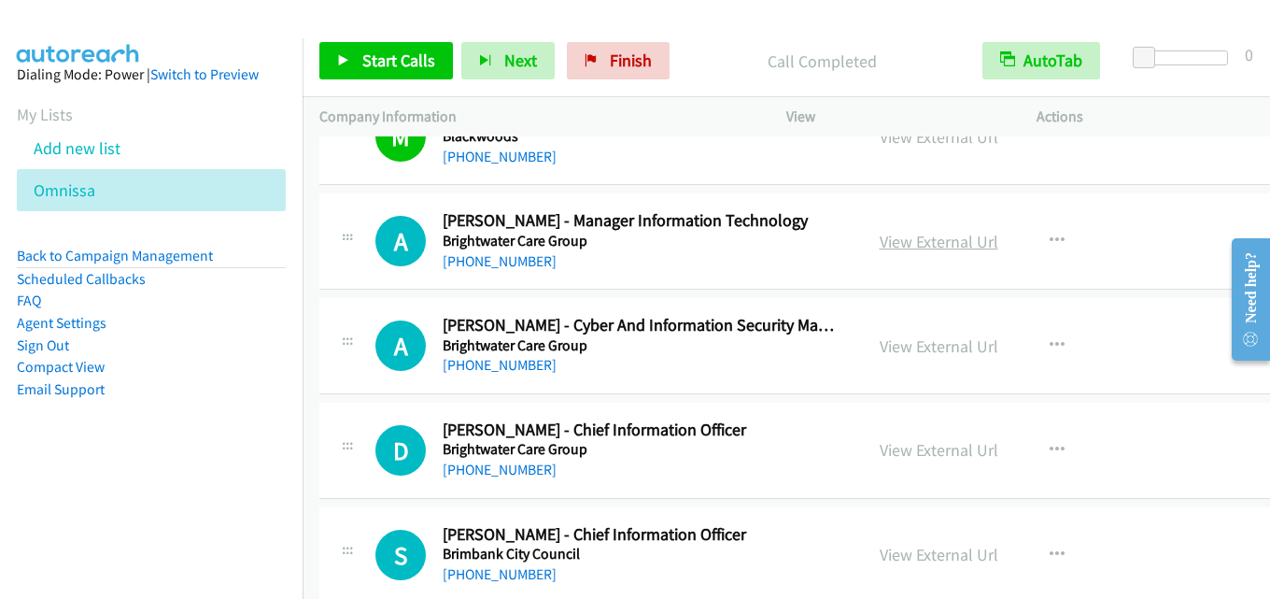
click at [910, 246] on link "View External Url" at bounding box center [939, 241] width 119 height 21
click at [900, 342] on link "View External Url" at bounding box center [939, 345] width 119 height 21
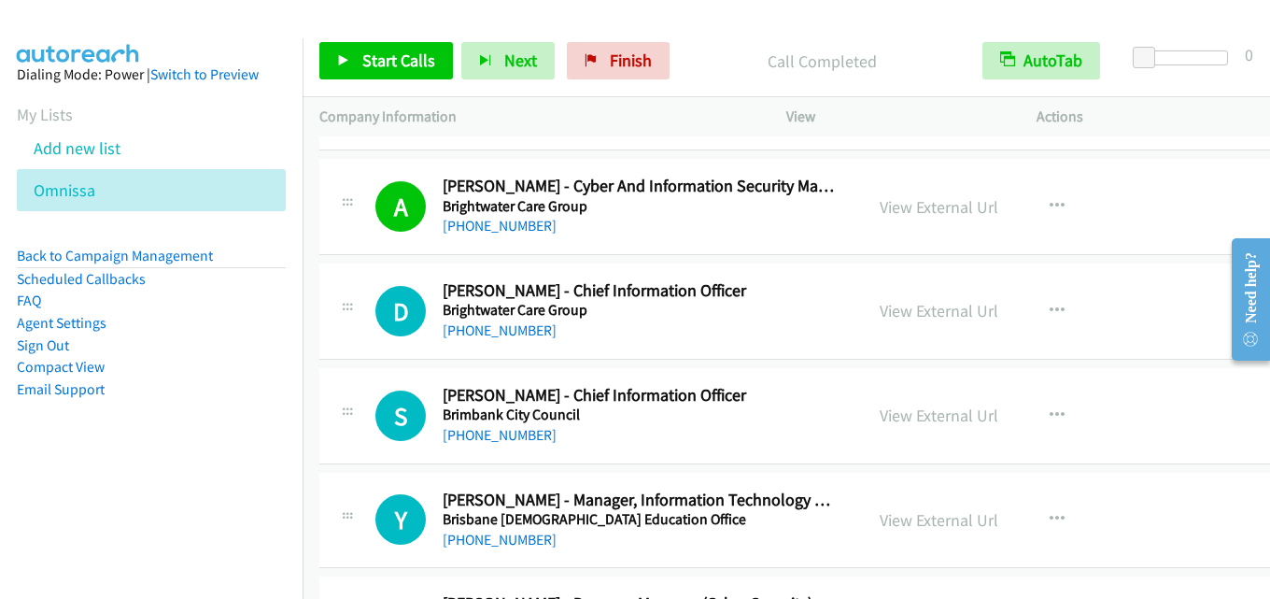
scroll to position [8591, 0]
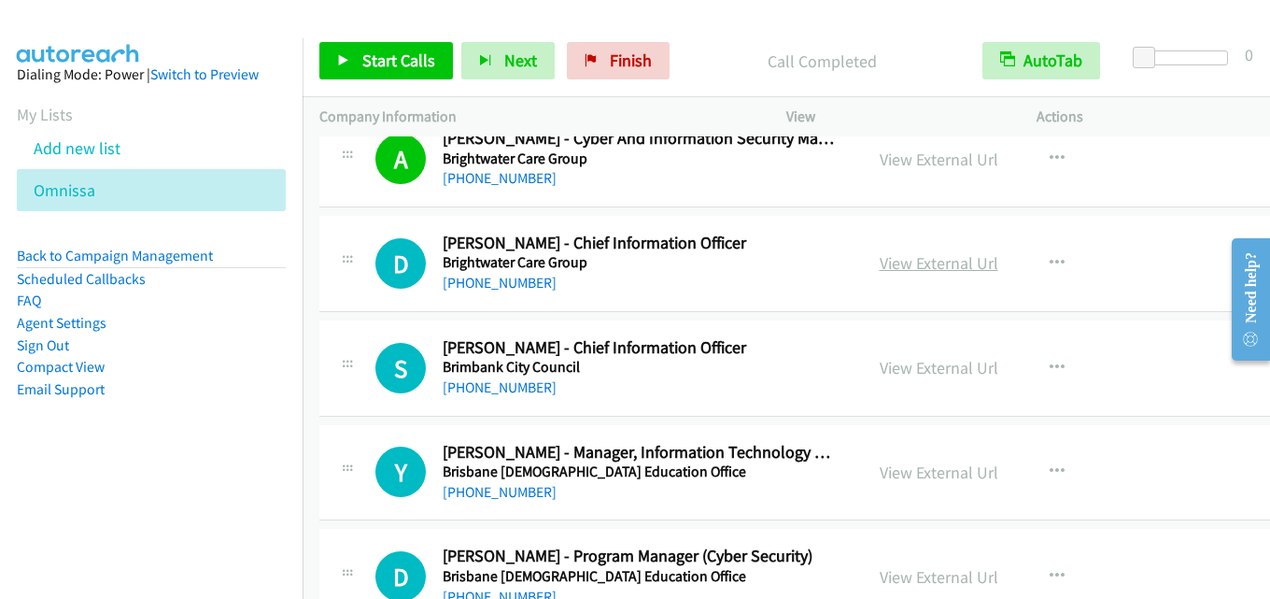
click at [924, 261] on link "View External Url" at bounding box center [939, 262] width 119 height 21
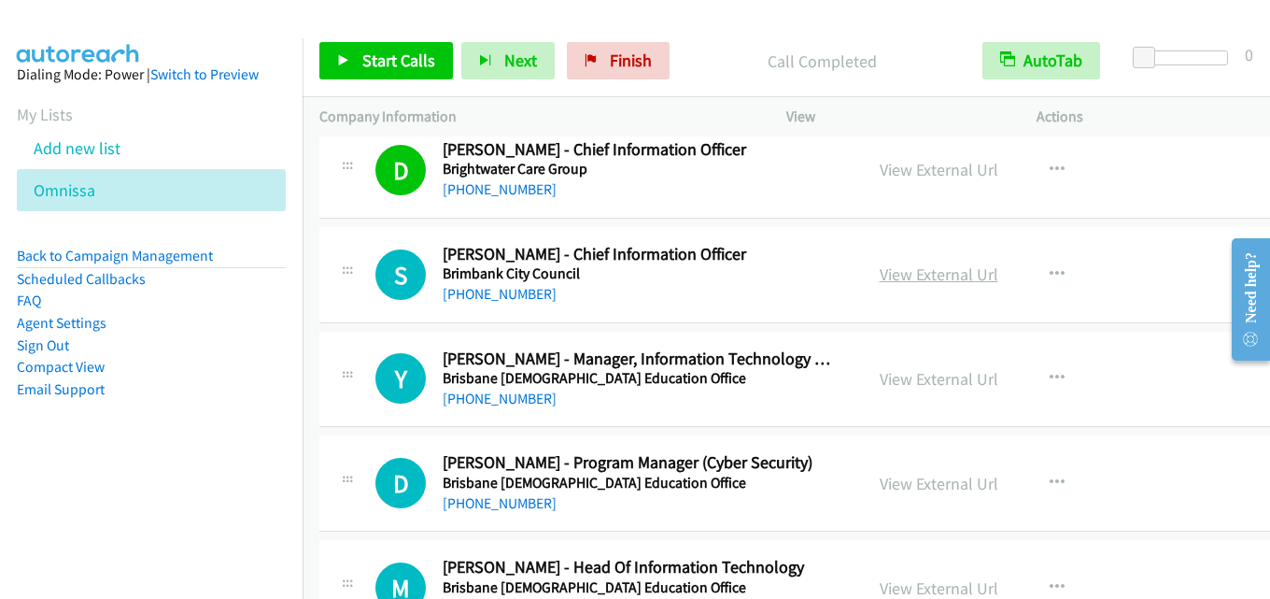
click at [894, 277] on link "View External Url" at bounding box center [939, 273] width 119 height 21
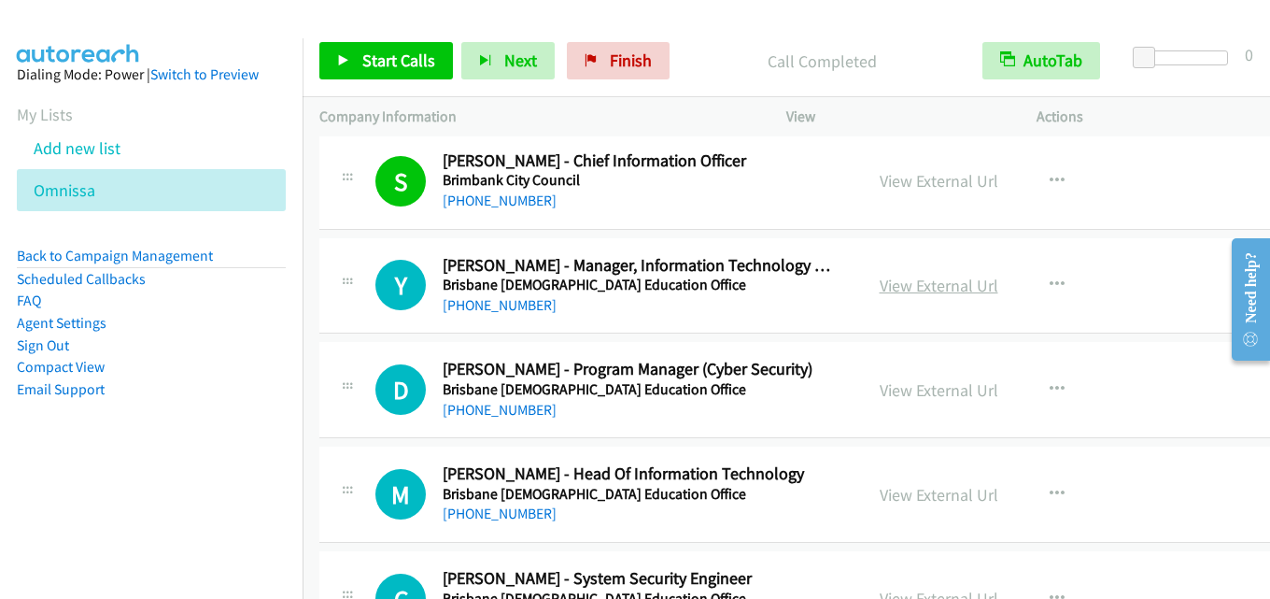
click at [898, 283] on link "View External Url" at bounding box center [939, 285] width 119 height 21
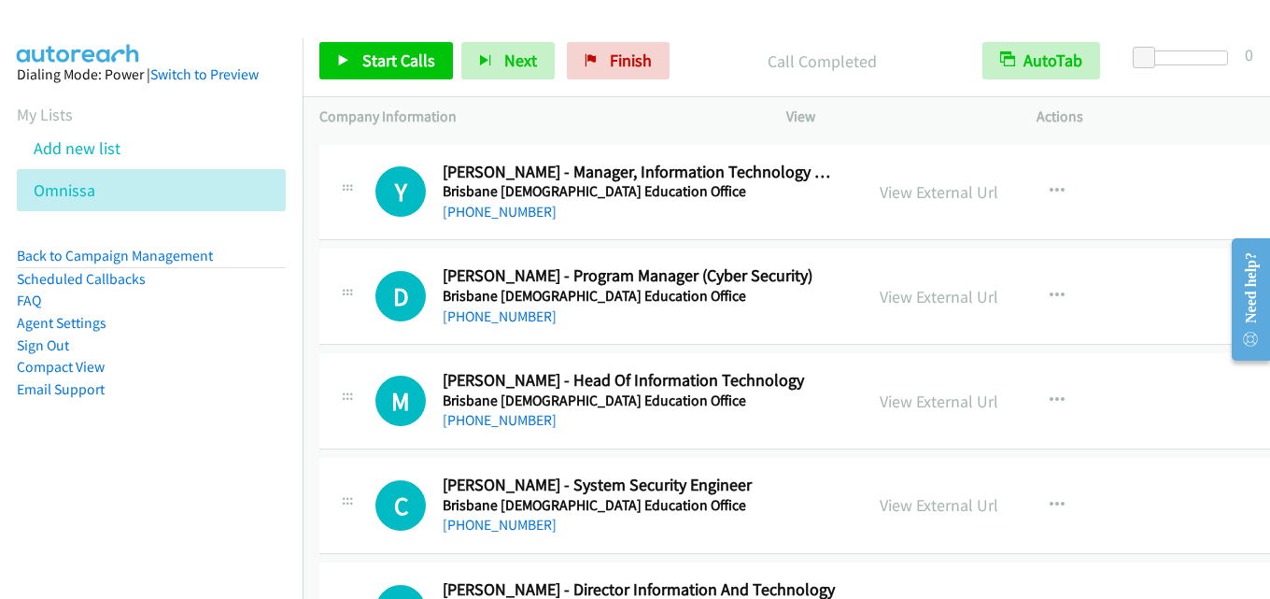
scroll to position [8964, 0]
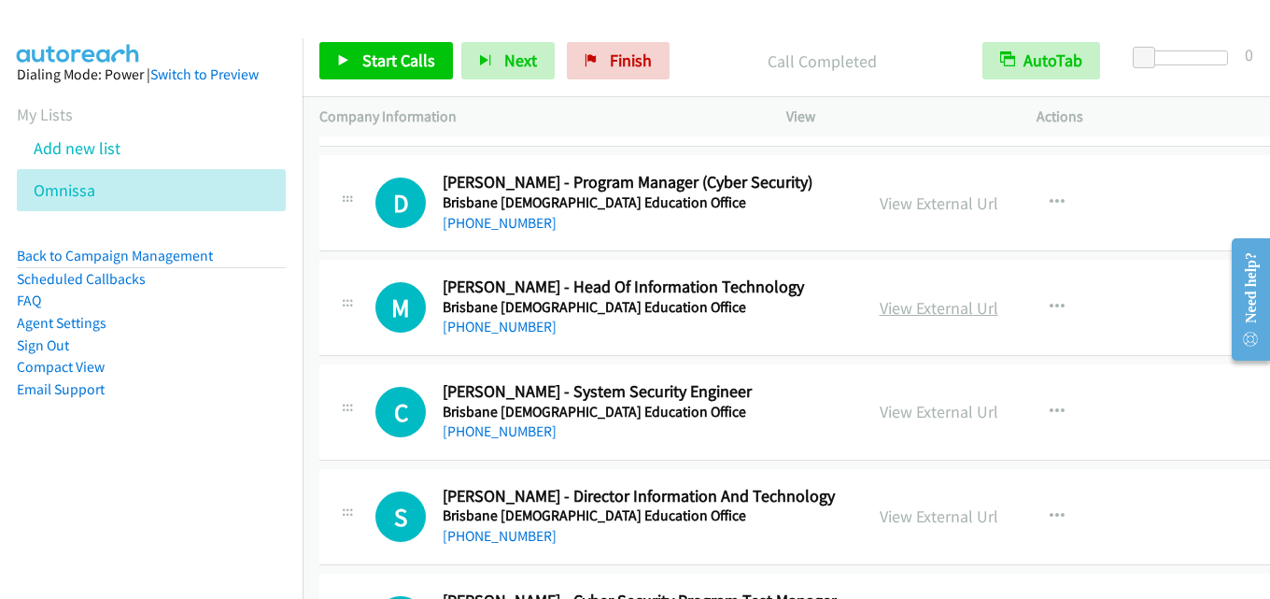
click at [883, 304] on link "View External Url" at bounding box center [939, 307] width 119 height 21
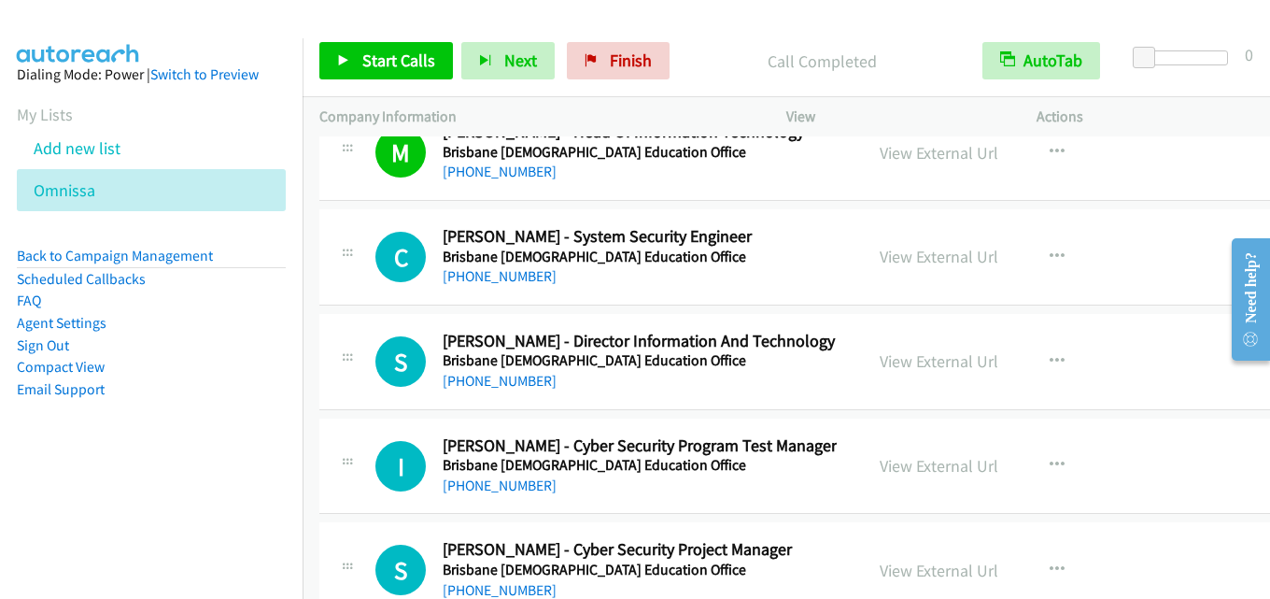
scroll to position [9151, 0]
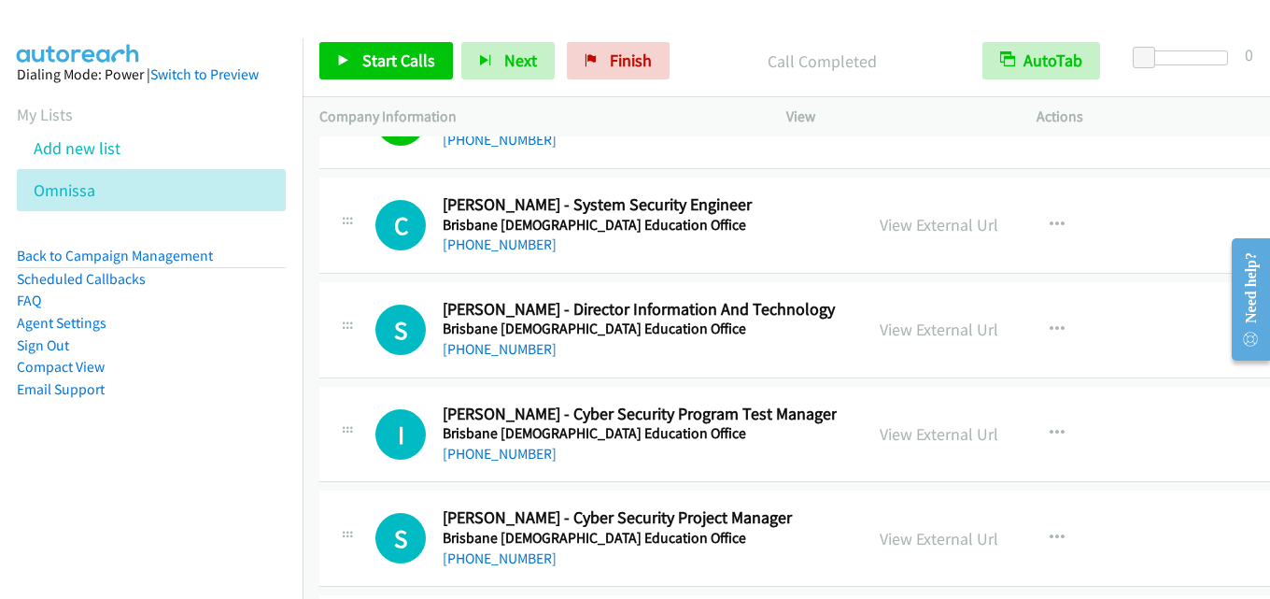
click at [880, 317] on div "View External Url" at bounding box center [939, 329] width 119 height 25
click at [946, 323] on link "View External Url" at bounding box center [939, 328] width 119 height 21
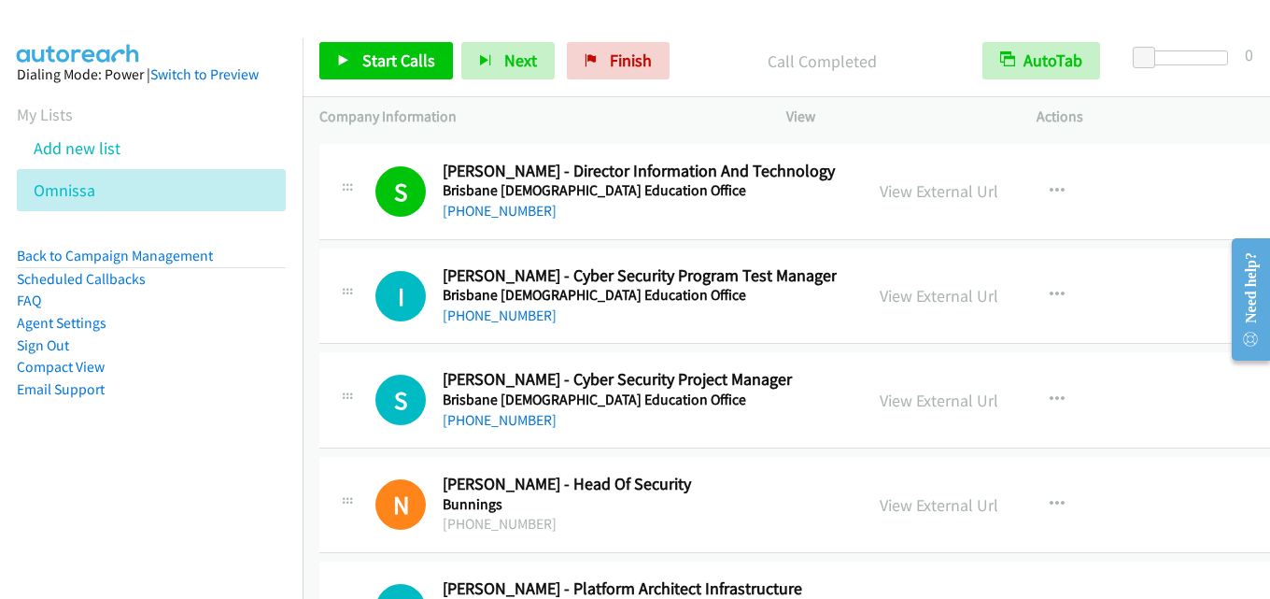
scroll to position [9338, 0]
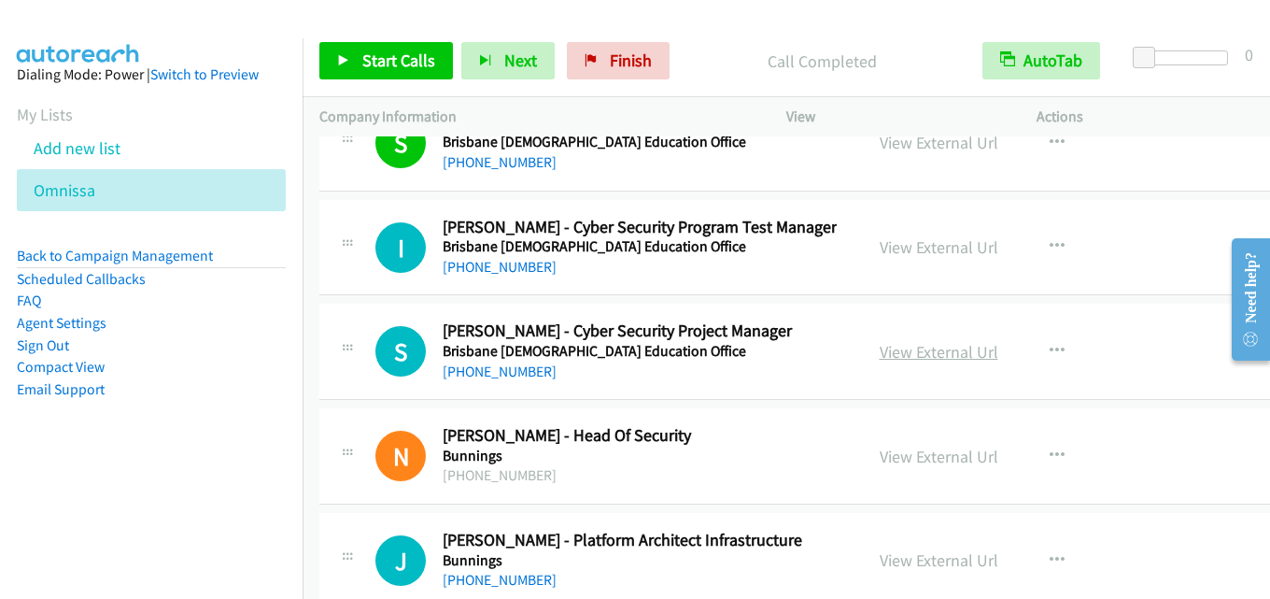
click at [880, 348] on link "View External Url" at bounding box center [939, 351] width 119 height 21
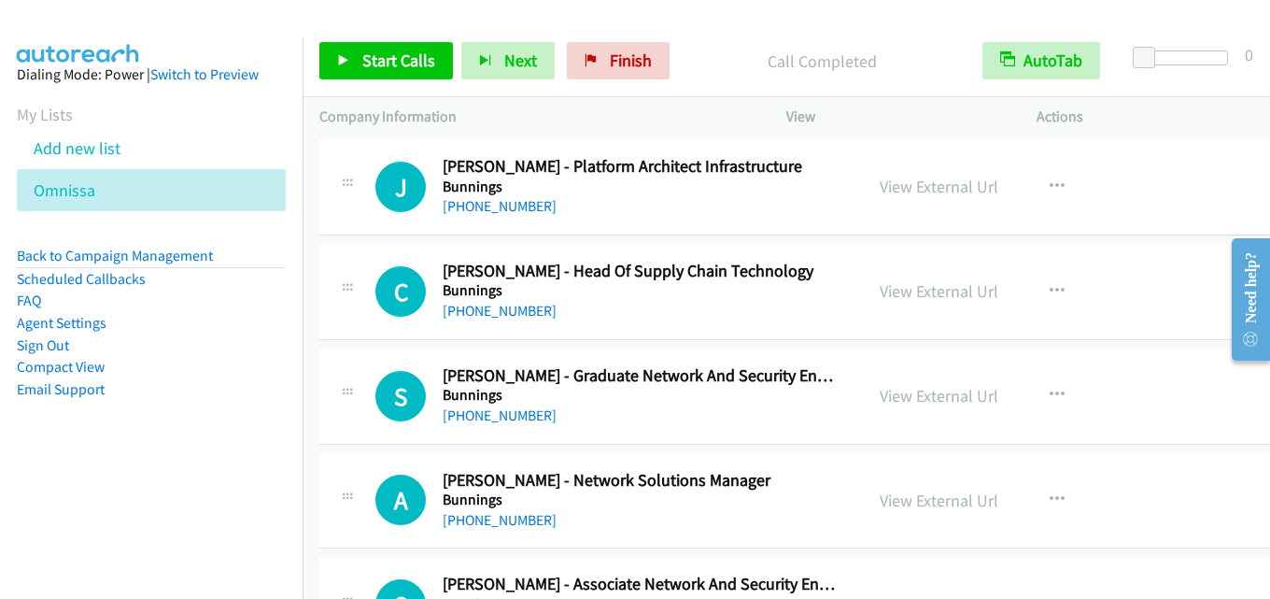
scroll to position [9618, 0]
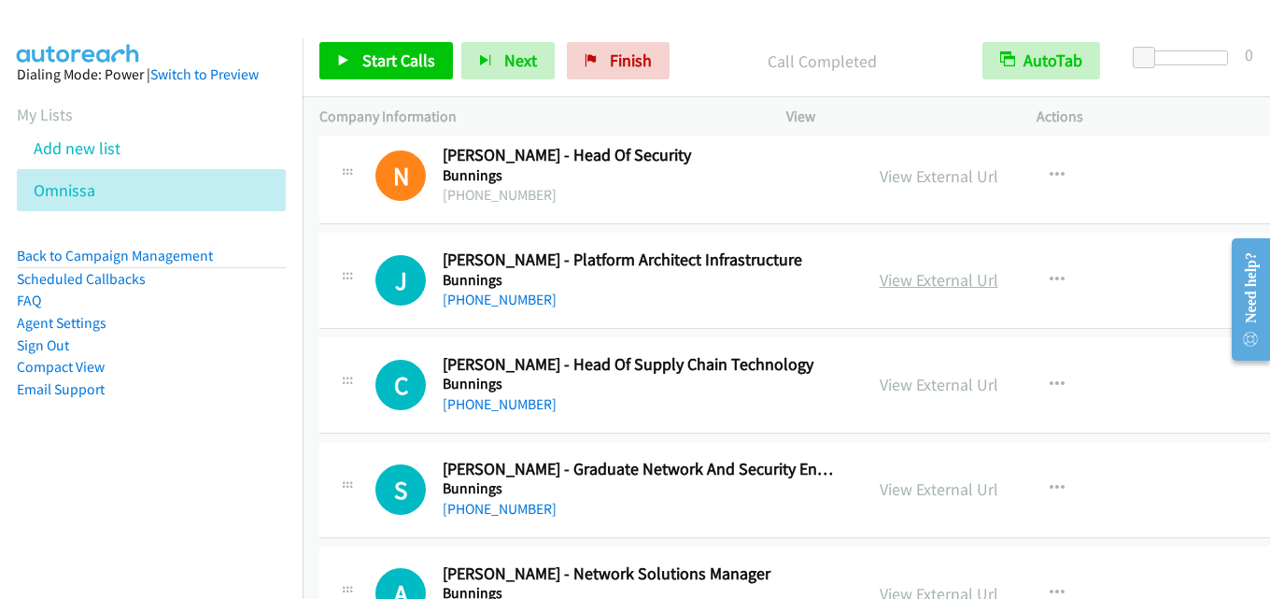
click at [926, 274] on link "View External Url" at bounding box center [939, 279] width 119 height 21
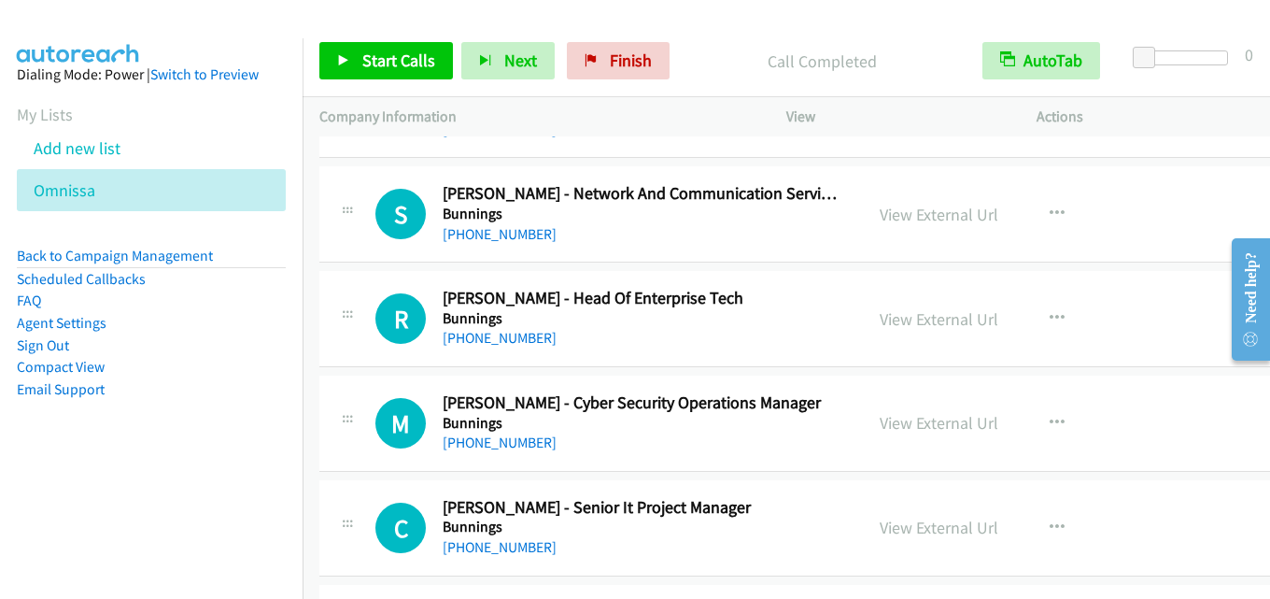
scroll to position [10645, 0]
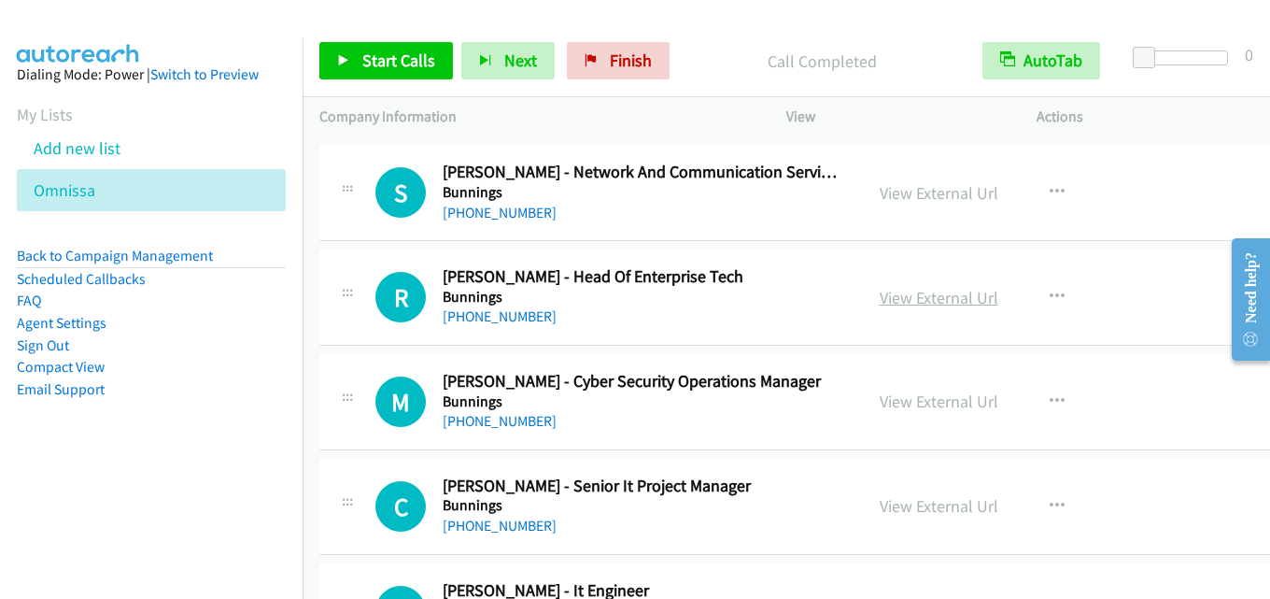
click at [882, 303] on link "View External Url" at bounding box center [939, 297] width 119 height 21
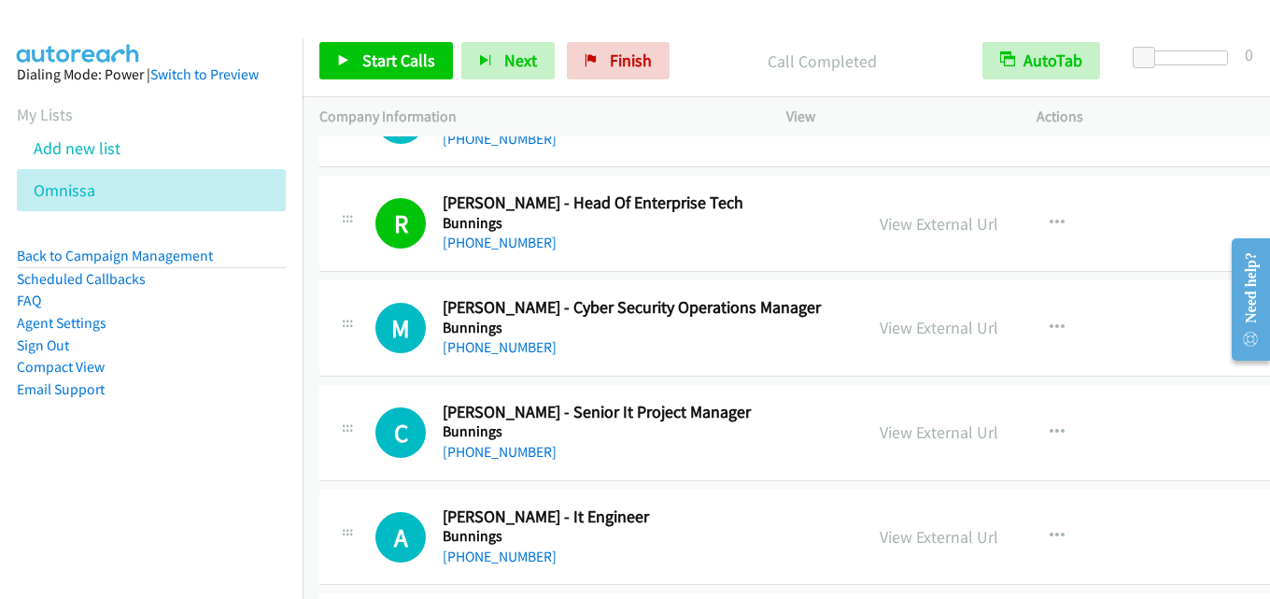
scroll to position [10738, 0]
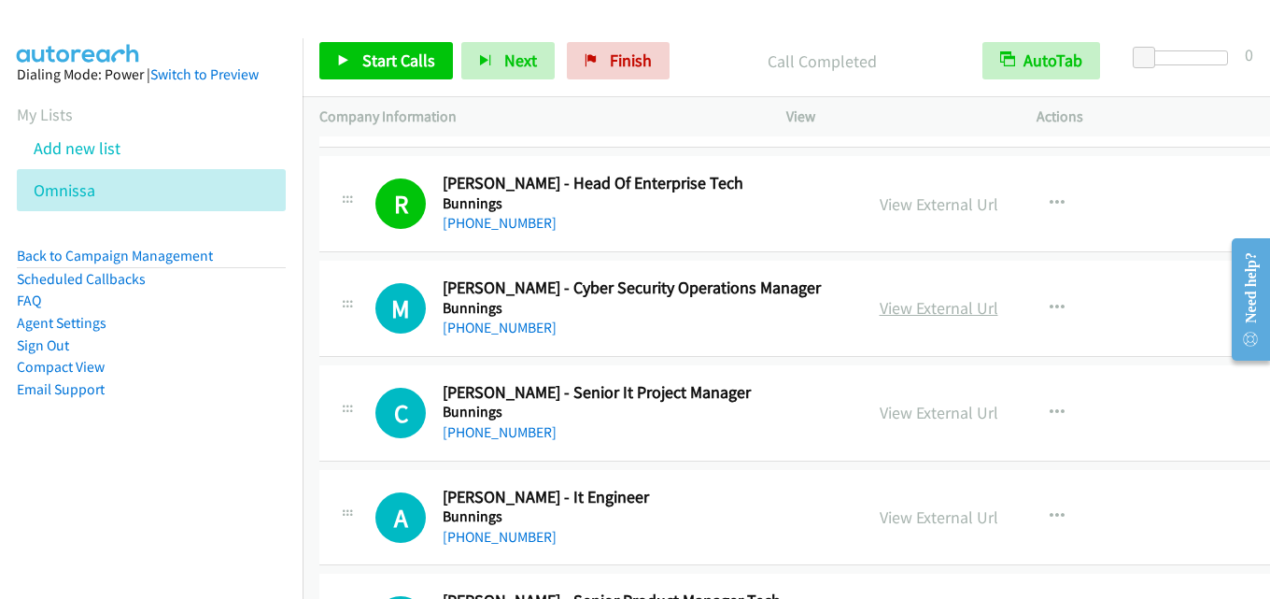
click at [941, 310] on link "View External Url" at bounding box center [939, 307] width 119 height 21
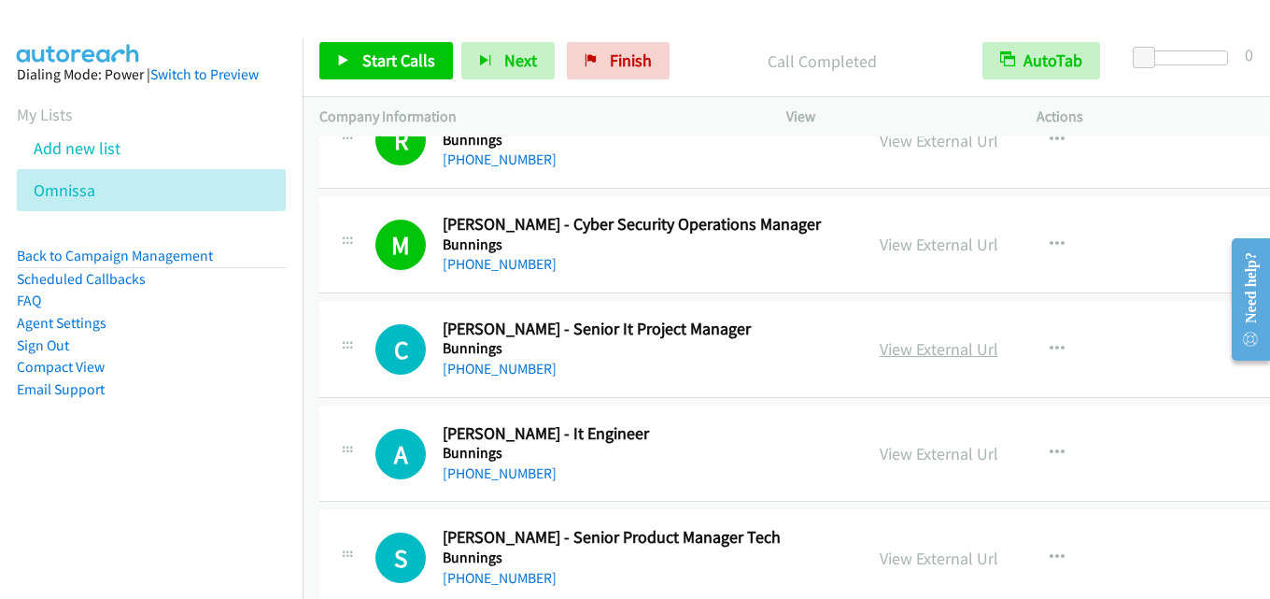
scroll to position [10832, 0]
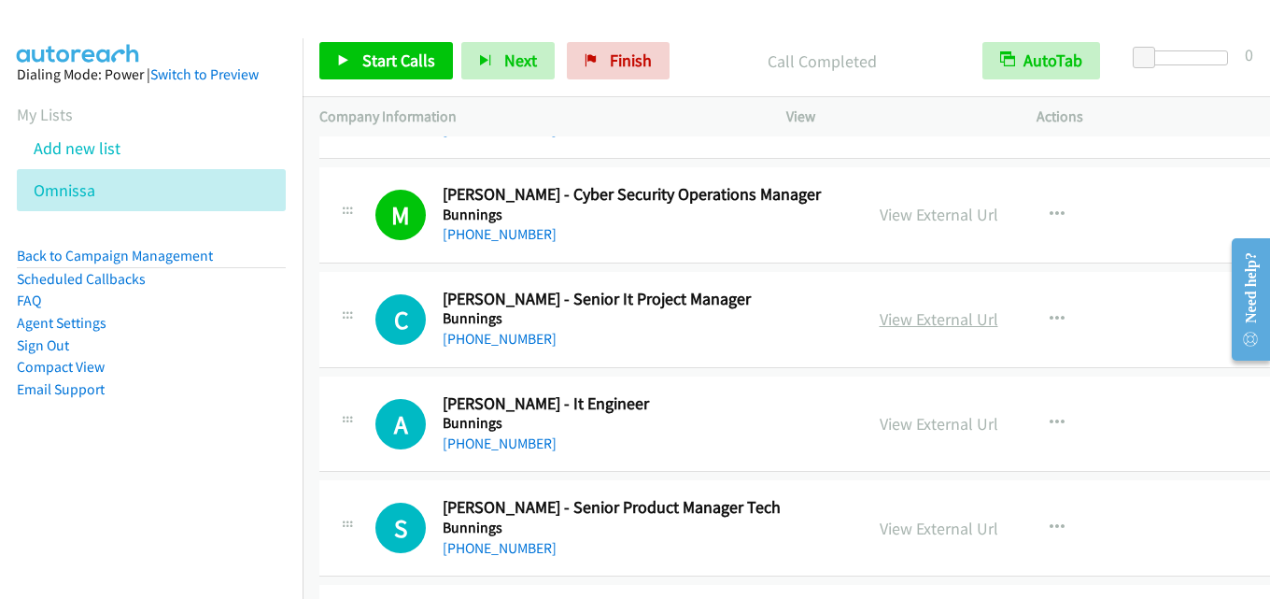
click at [915, 317] on link "View External Url" at bounding box center [939, 318] width 119 height 21
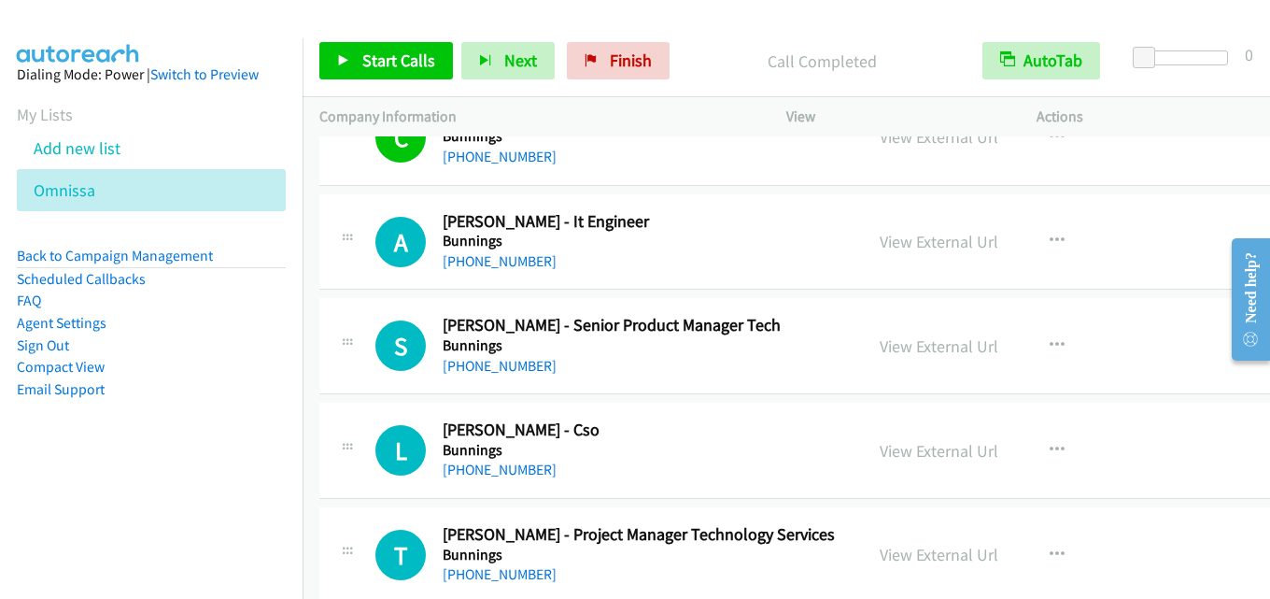
scroll to position [11019, 0]
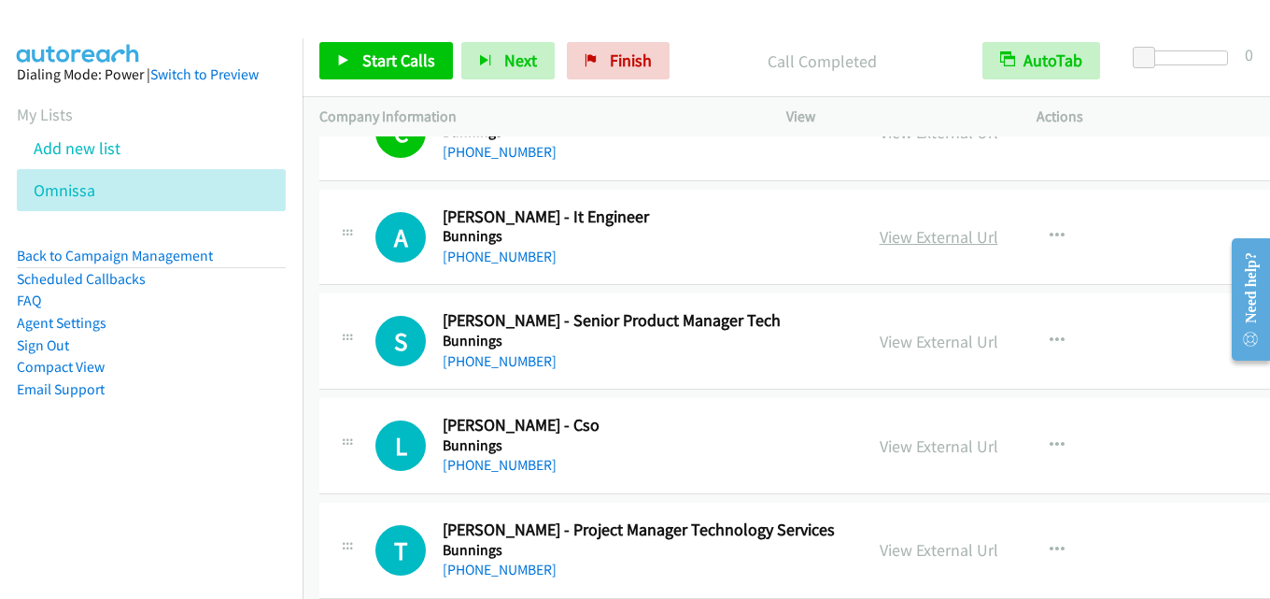
click at [882, 244] on link "View External Url" at bounding box center [939, 236] width 119 height 21
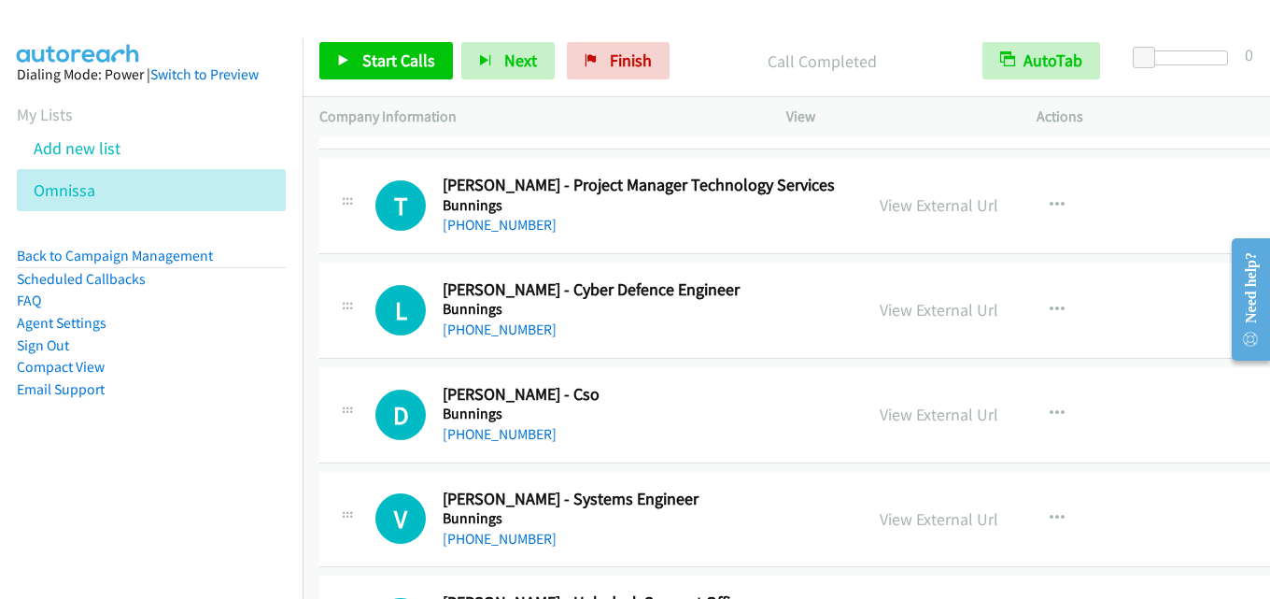
scroll to position [11392, 0]
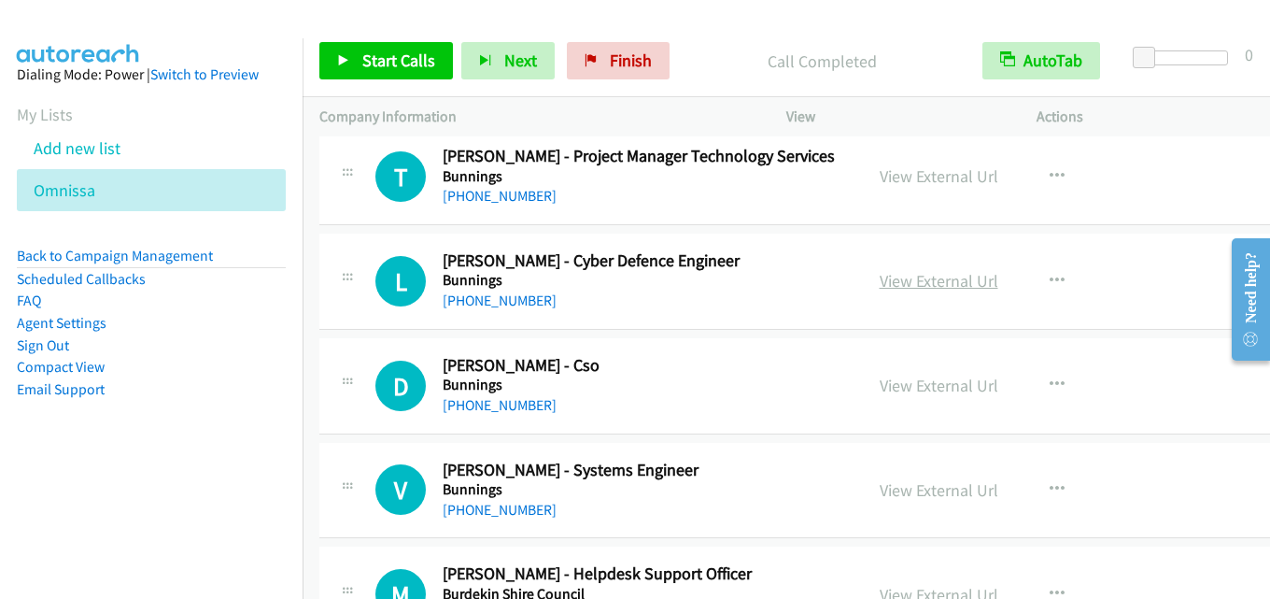
click at [887, 285] on link "View External Url" at bounding box center [939, 280] width 119 height 21
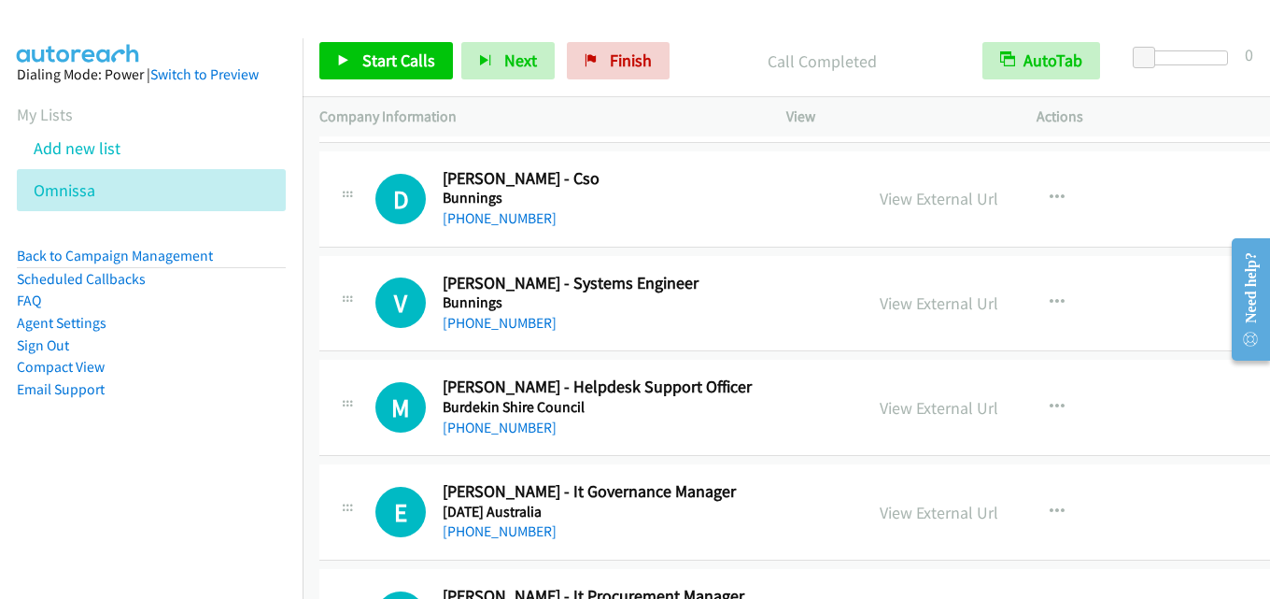
scroll to position [11672, 0]
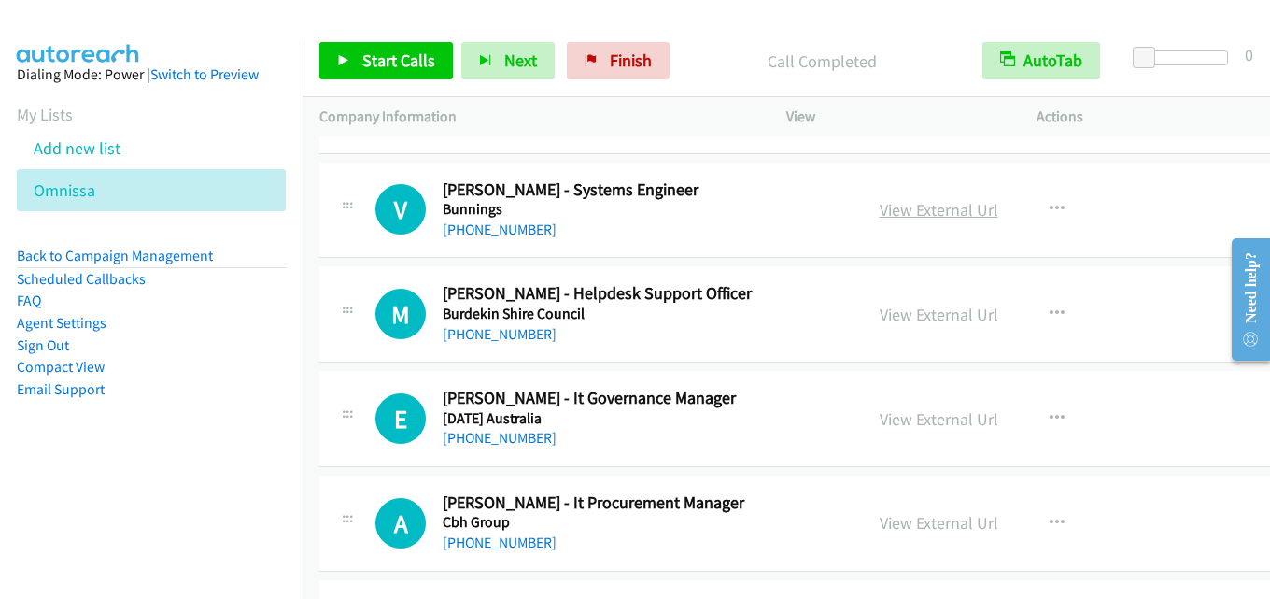
click at [880, 205] on link "View External Url" at bounding box center [939, 209] width 119 height 21
click at [949, 308] on link "View External Url" at bounding box center [939, 313] width 119 height 21
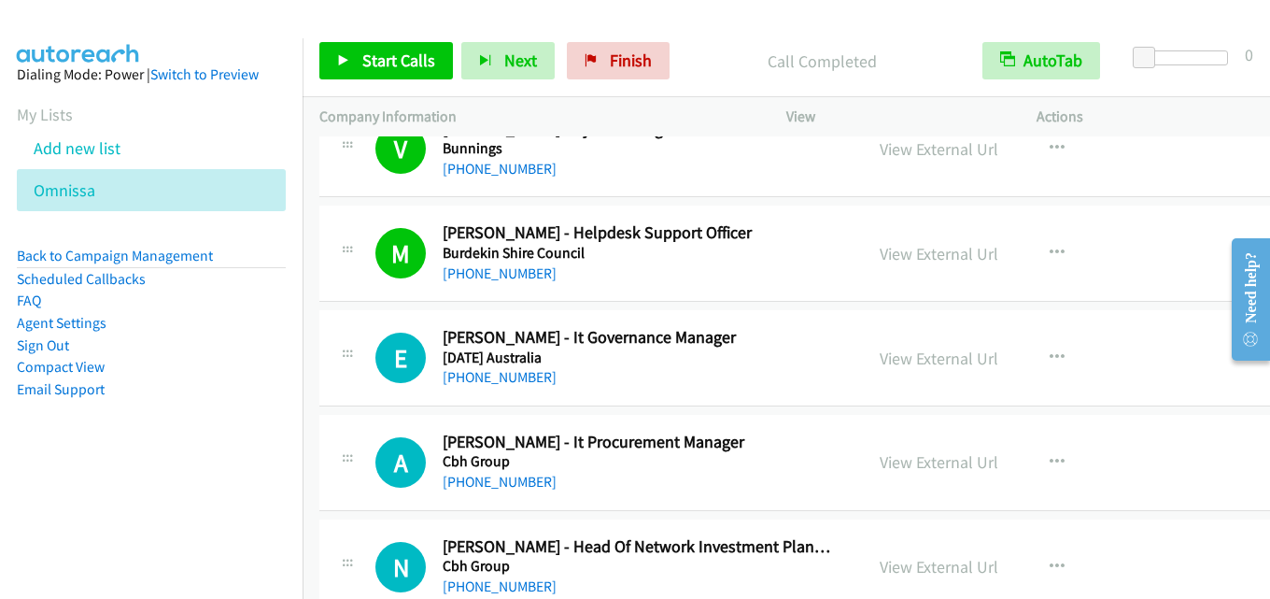
scroll to position [11766, 0]
